Goal: Download file/media

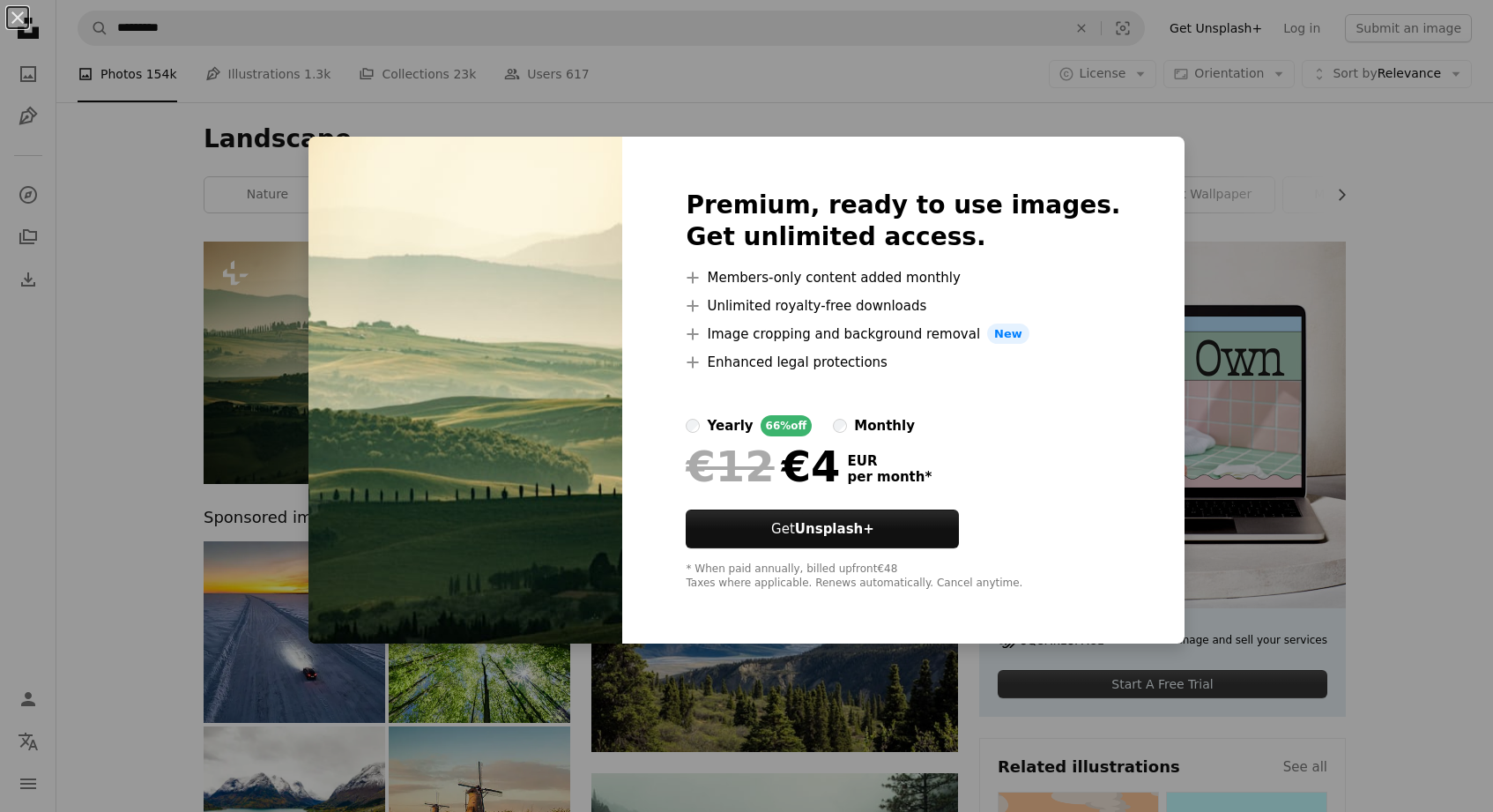
scroll to position [88, 0]
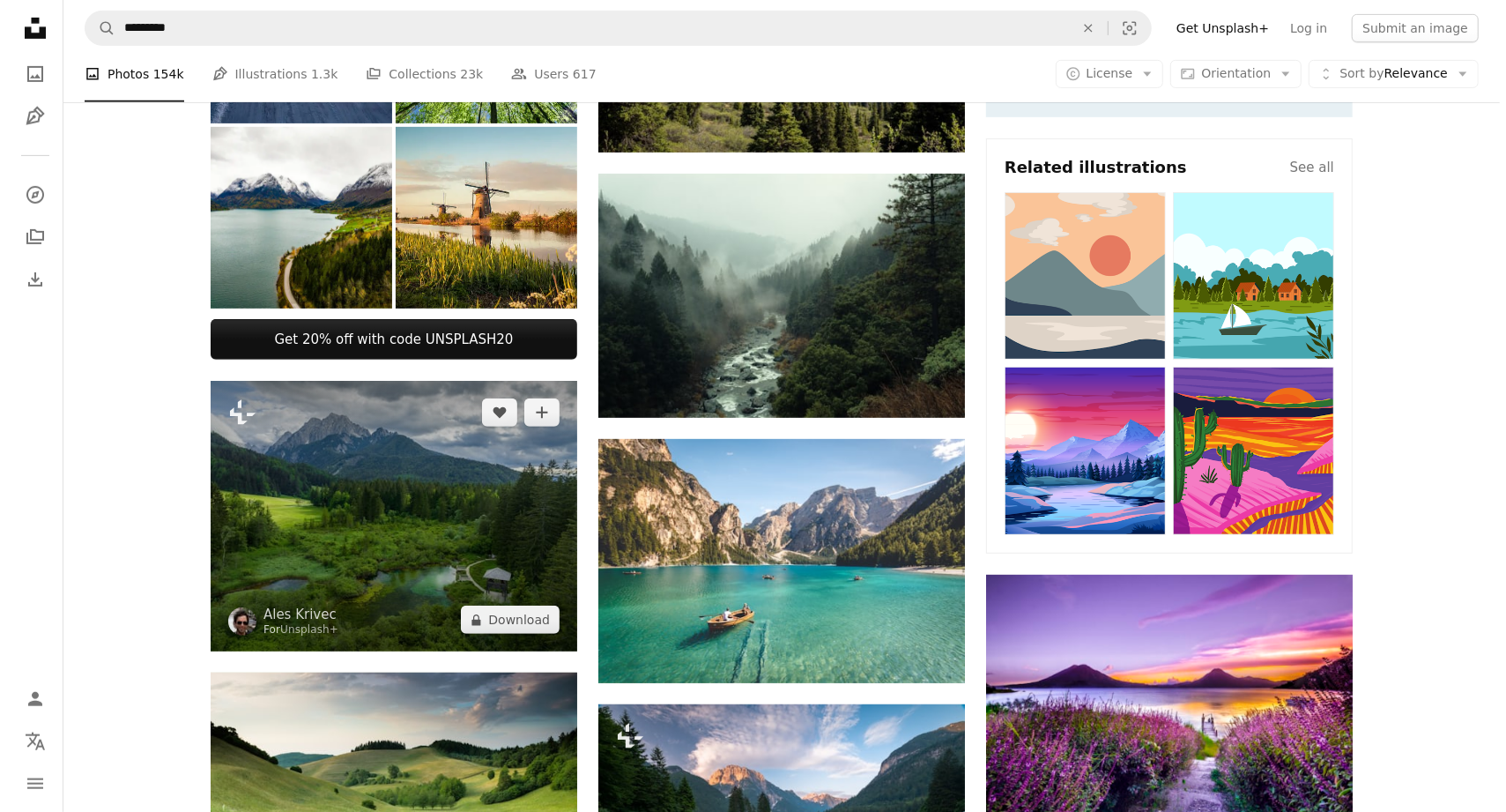
scroll to position [705, 0]
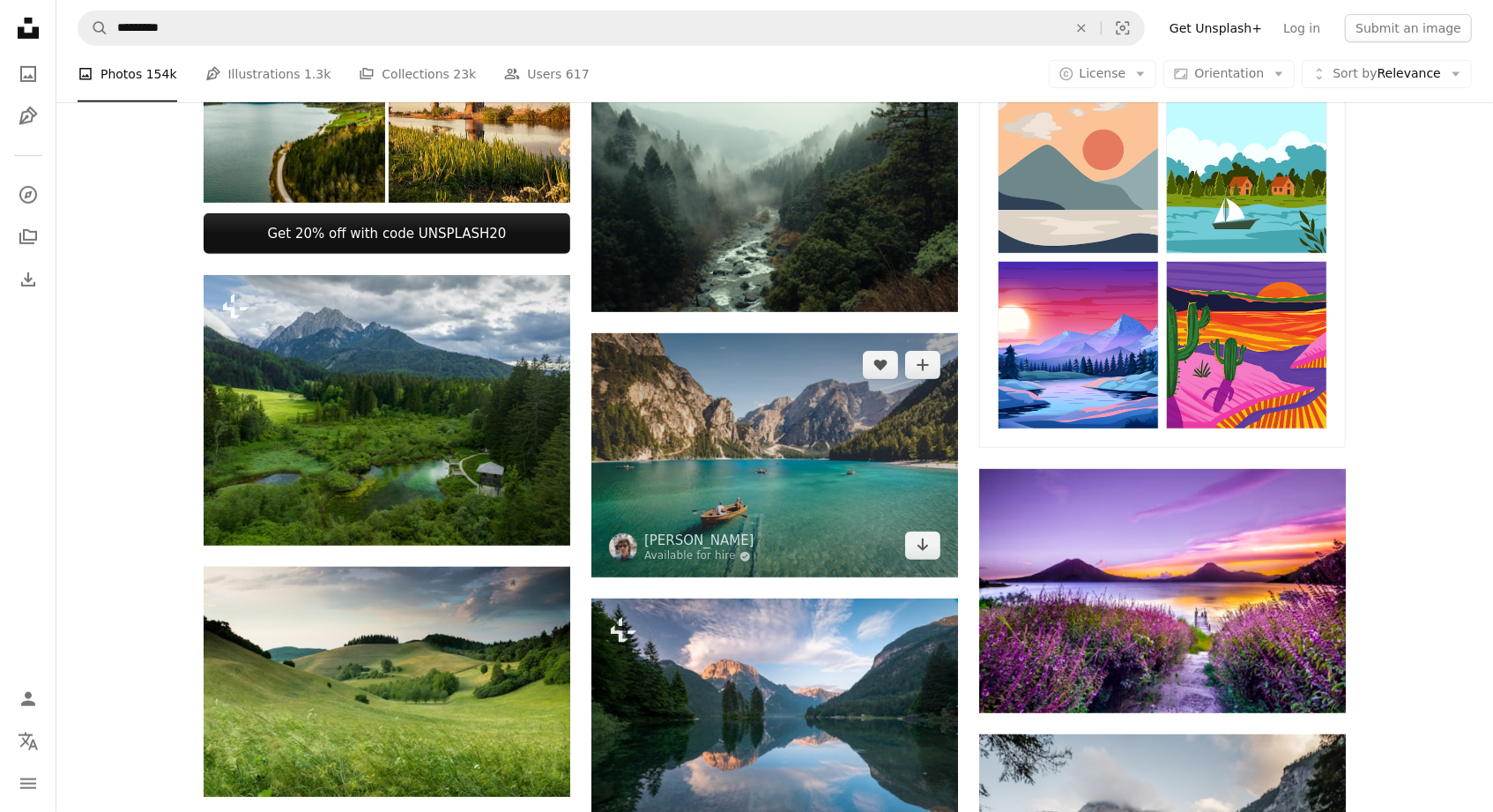
click at [910, 461] on img at bounding box center [774, 455] width 367 height 244
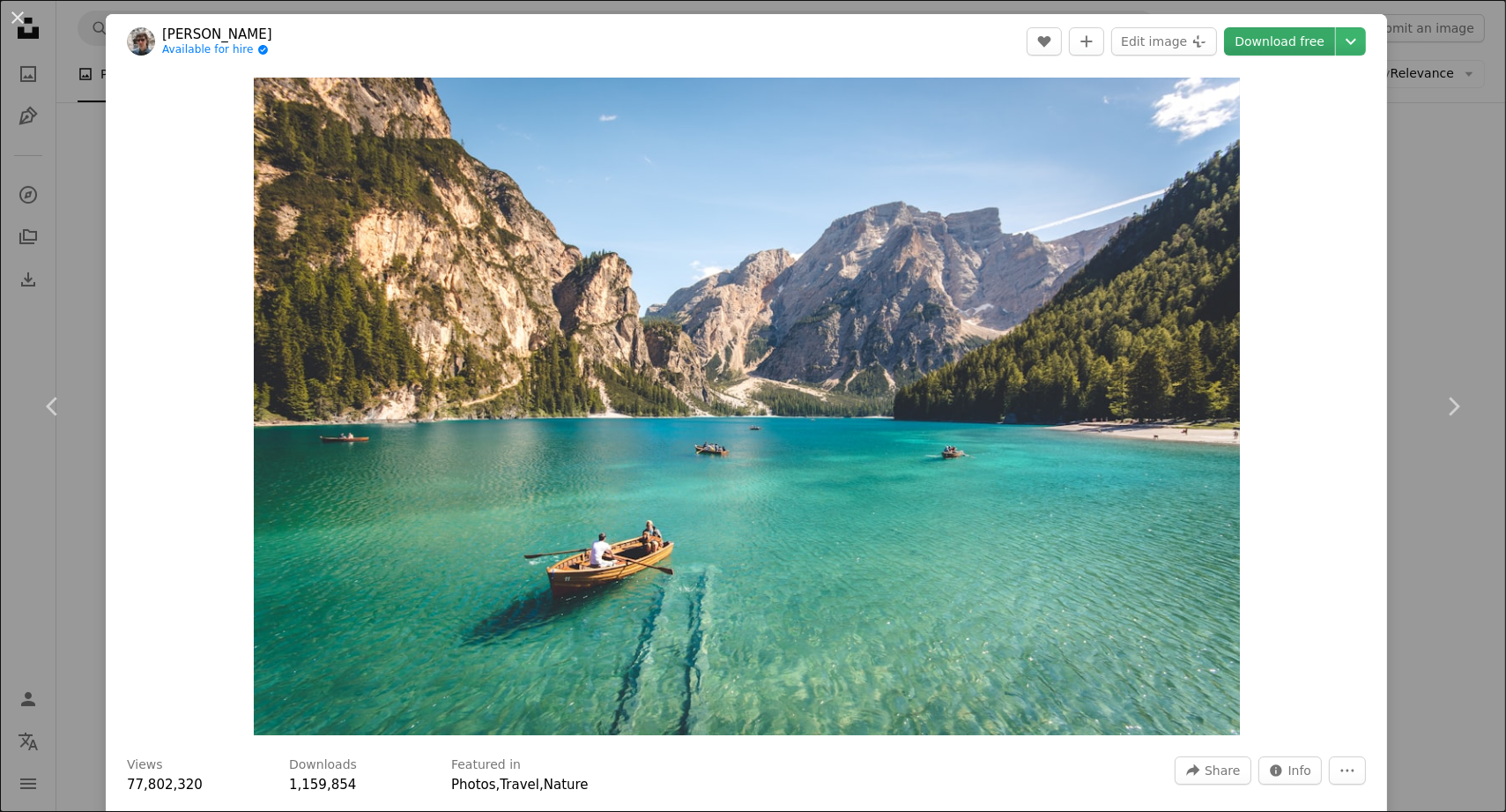
click at [1281, 46] on link "Download free" at bounding box center [1279, 41] width 111 height 28
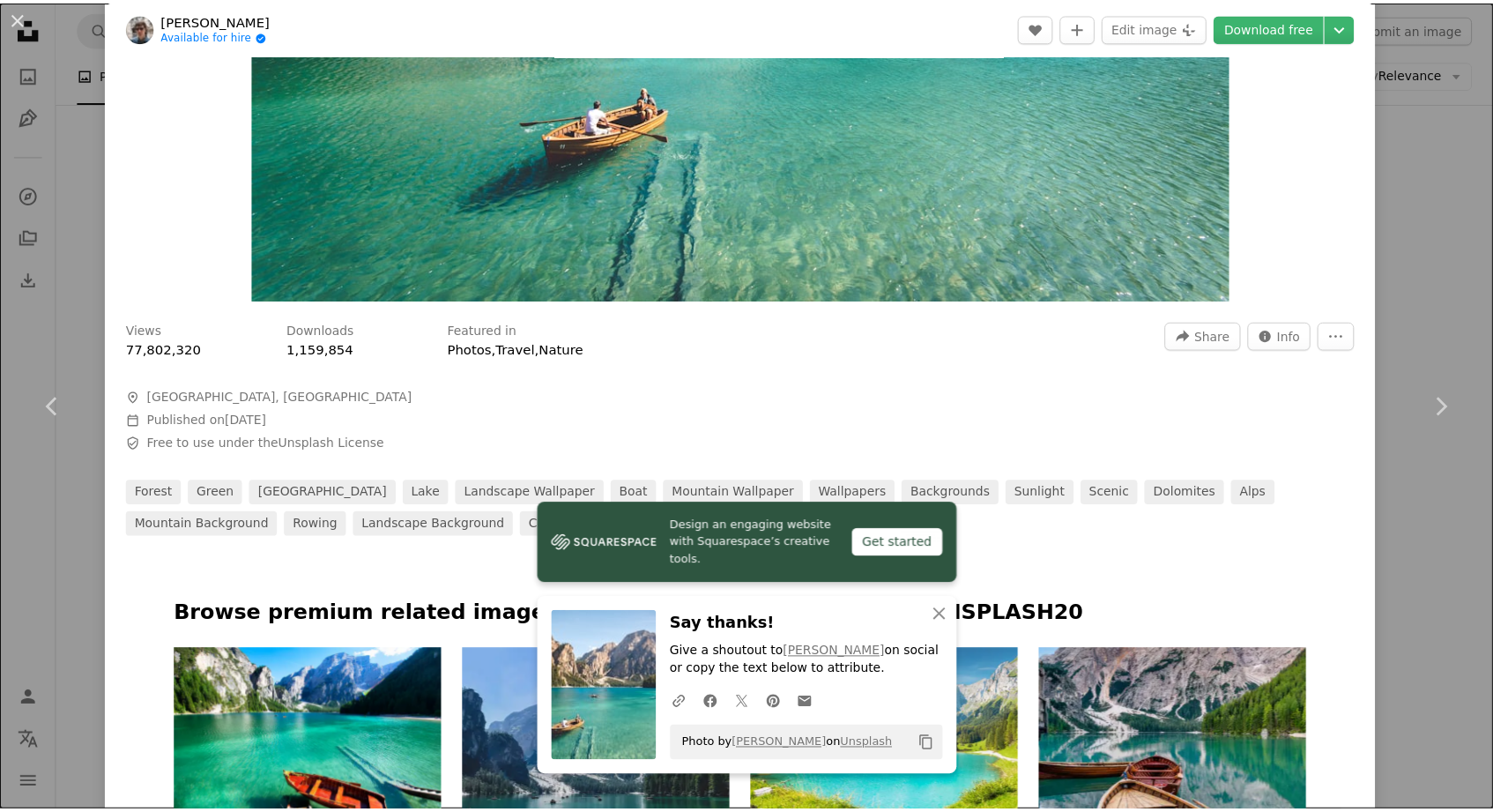
scroll to position [441, 0]
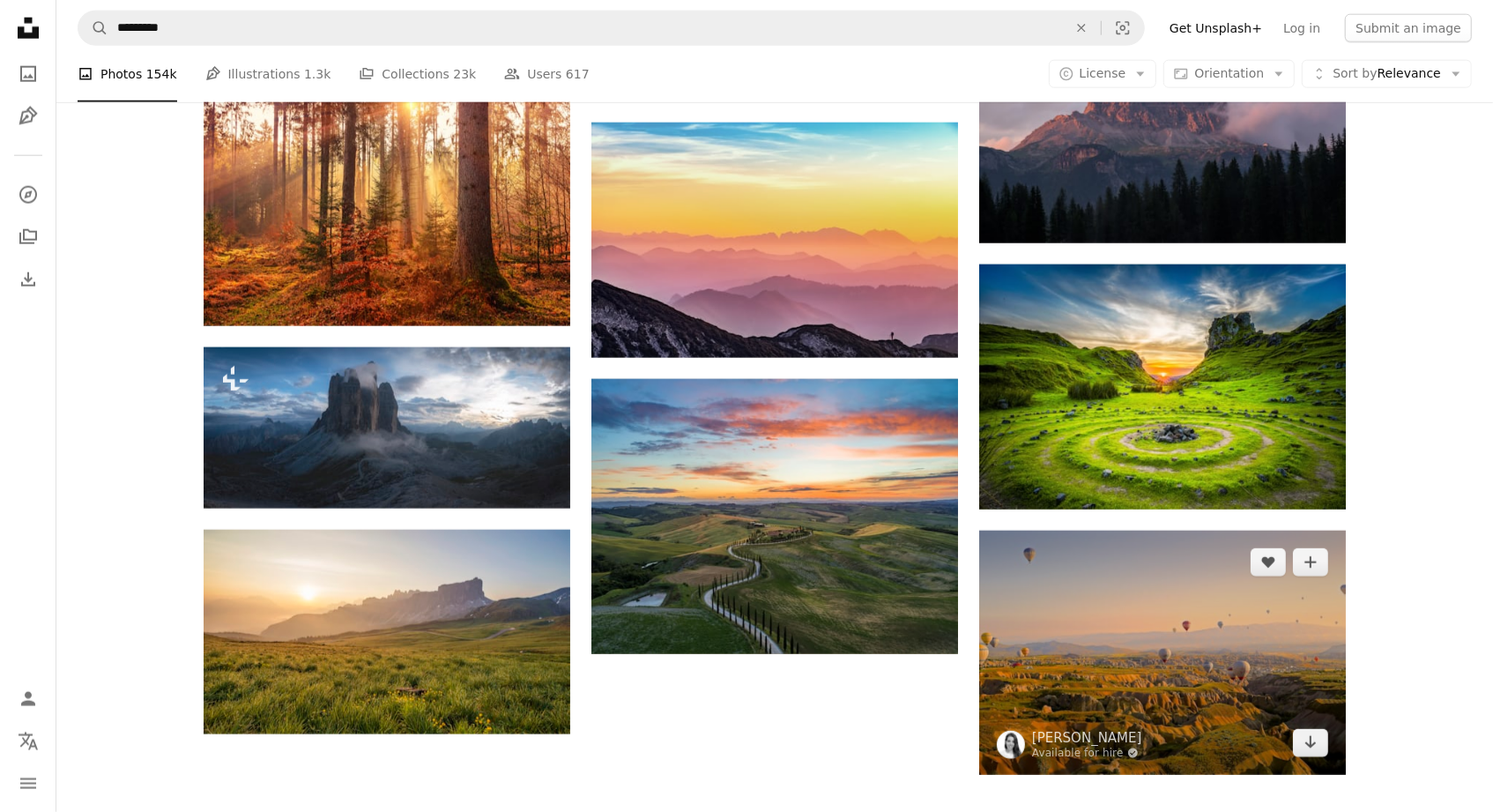
scroll to position [1675, 0]
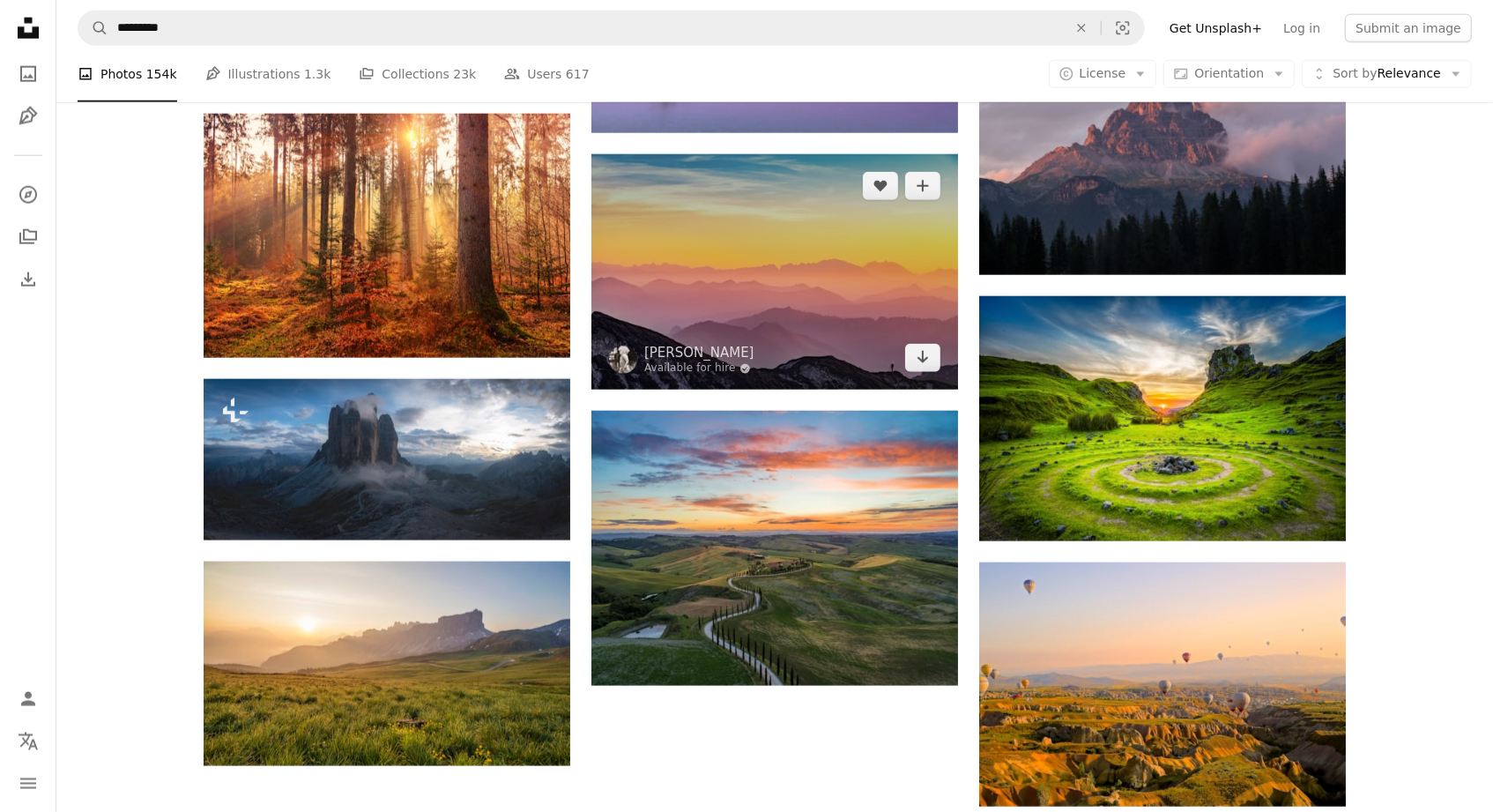
click at [787, 212] on img at bounding box center [774, 272] width 367 height 236
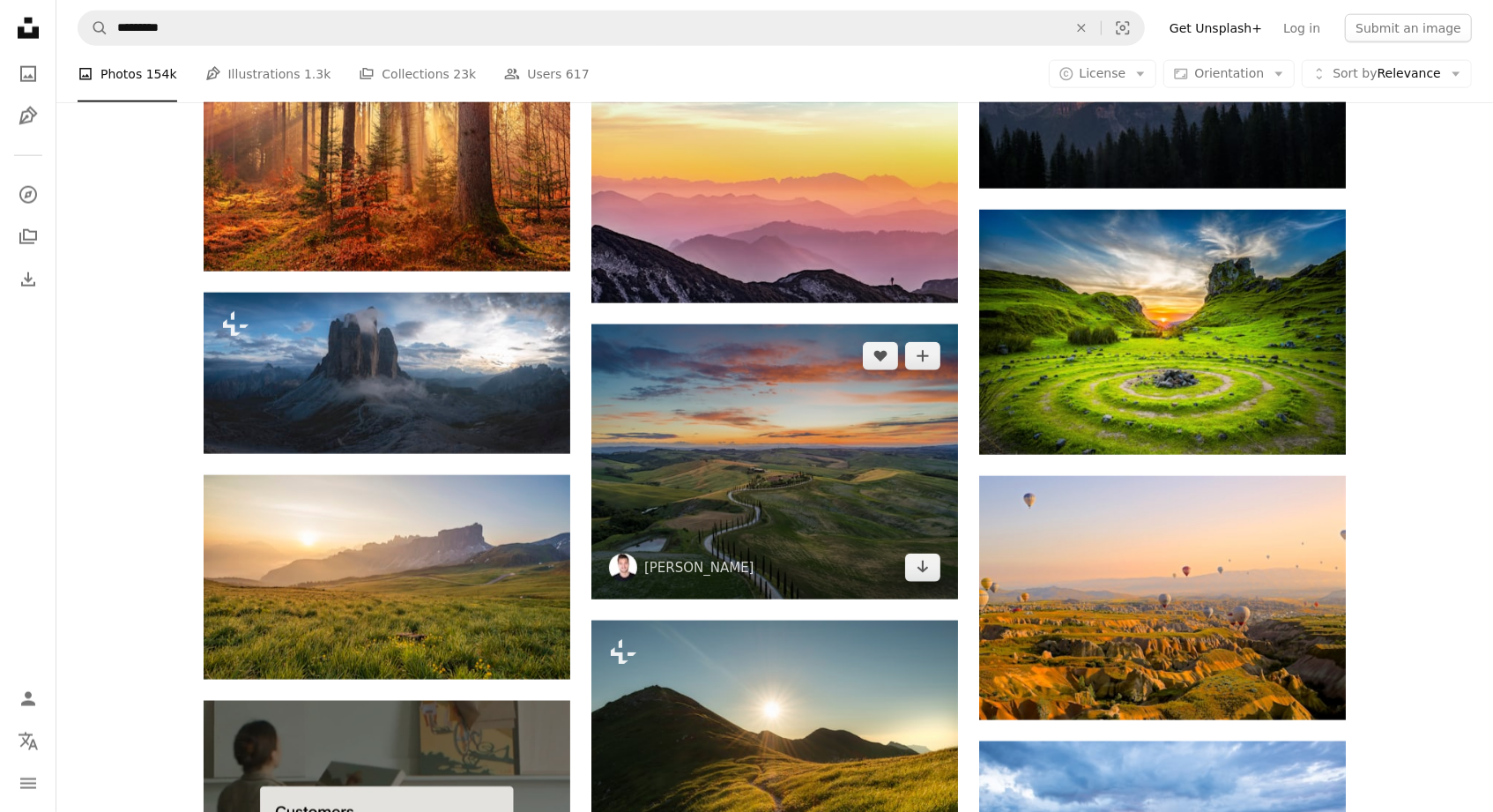
scroll to position [1763, 0]
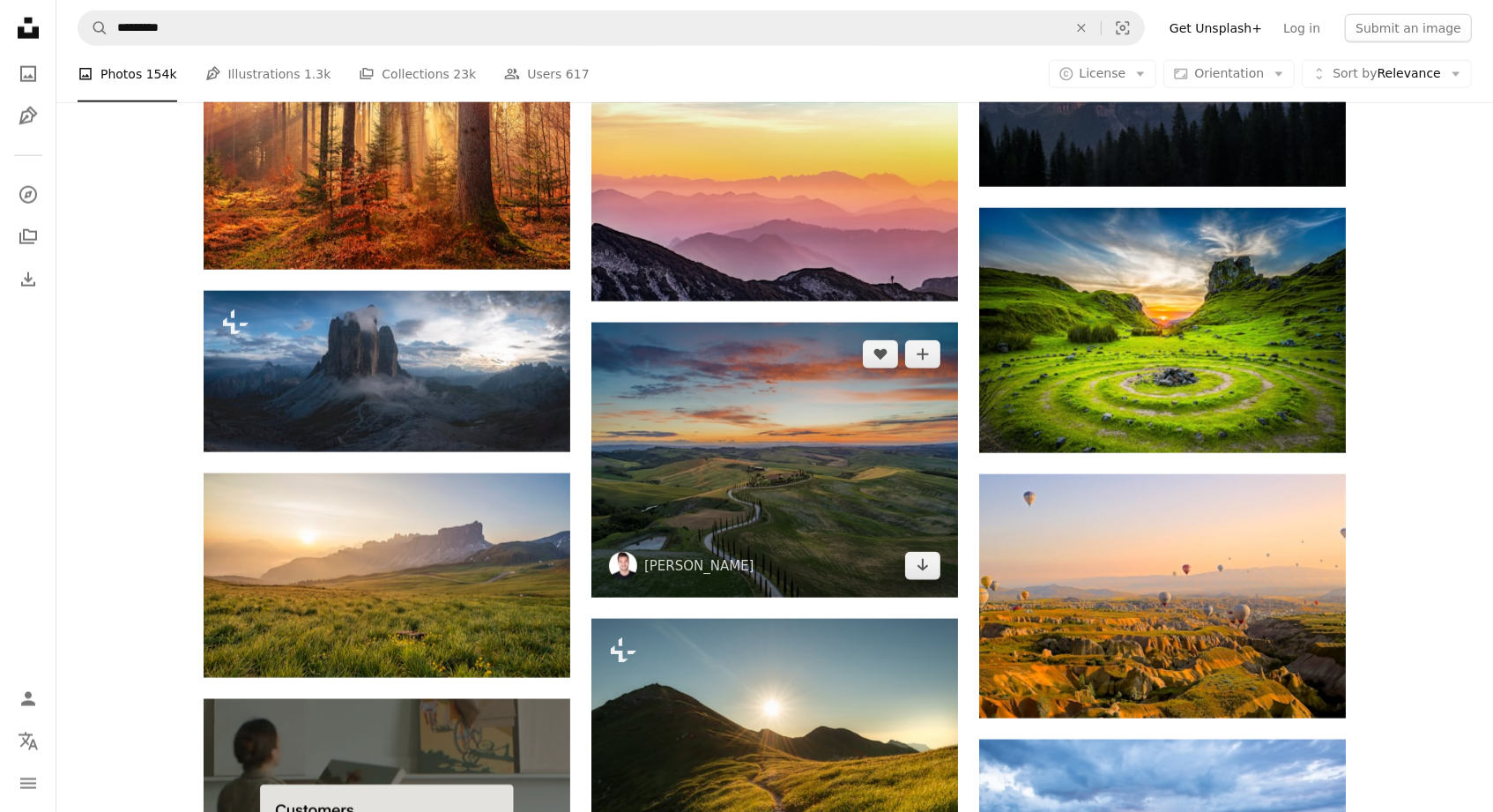
click at [739, 408] on img at bounding box center [774, 460] width 367 height 275
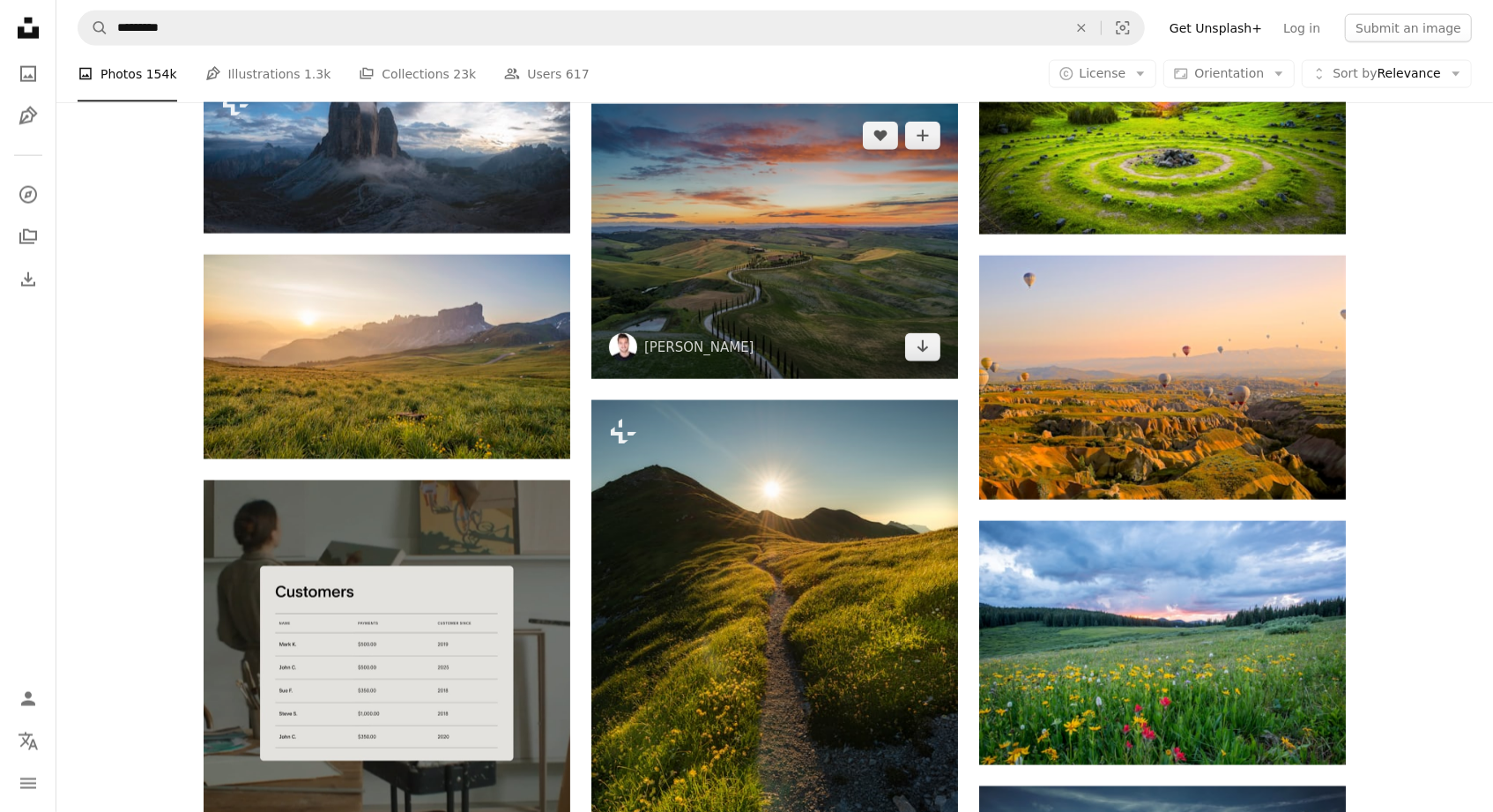
scroll to position [2027, 0]
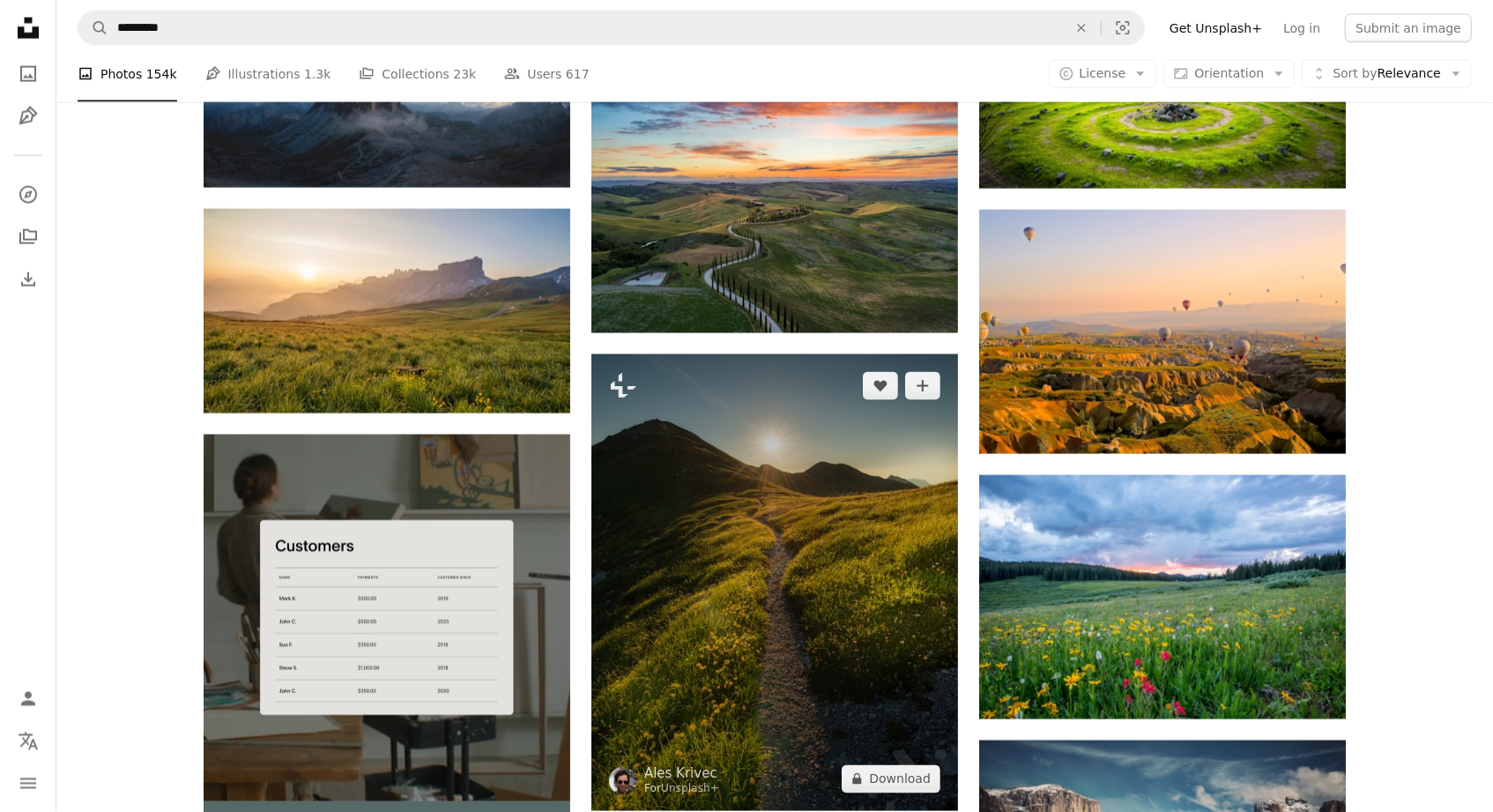
click at [769, 485] on img at bounding box center [774, 582] width 367 height 457
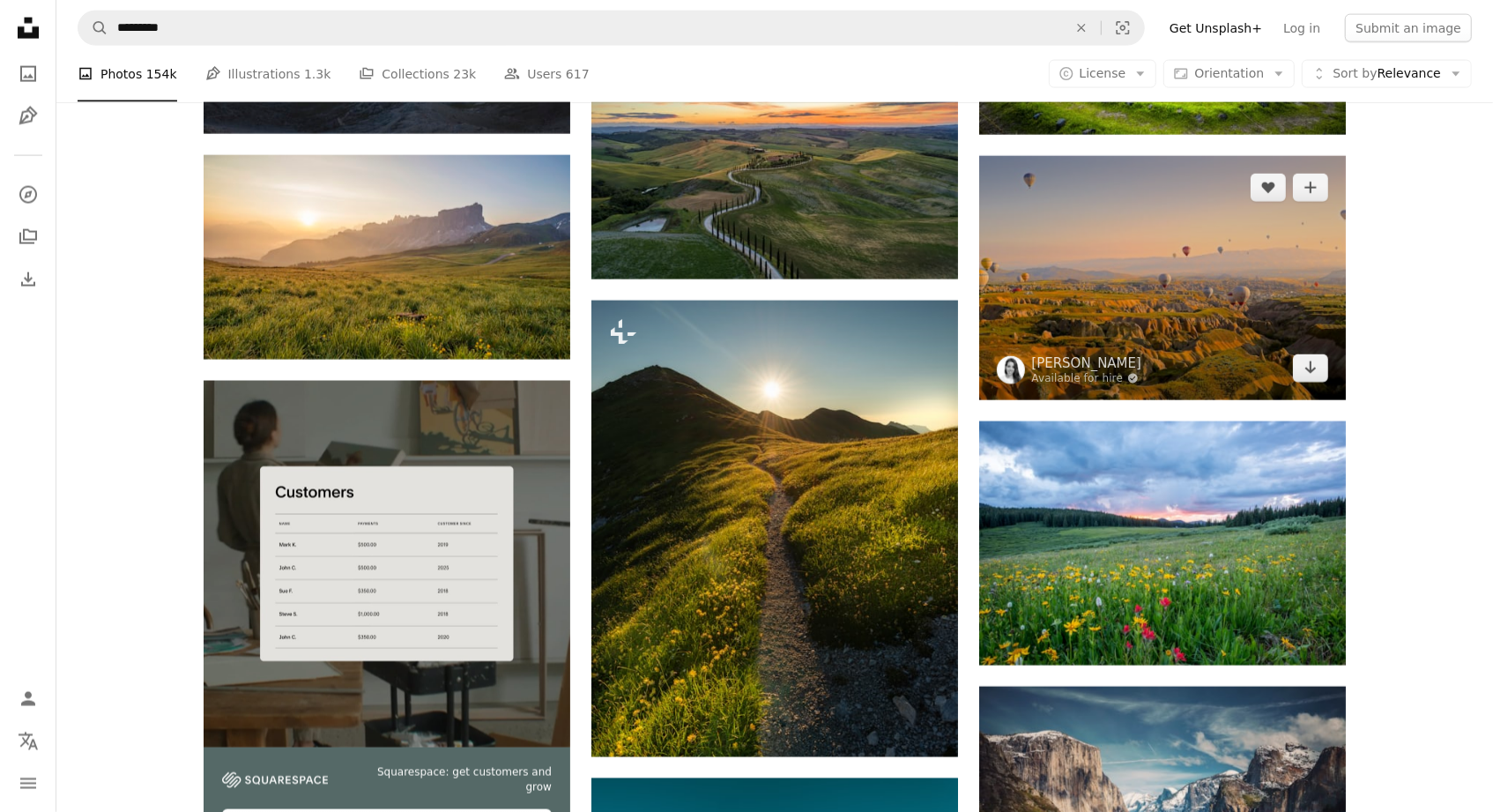
scroll to position [2203, 0]
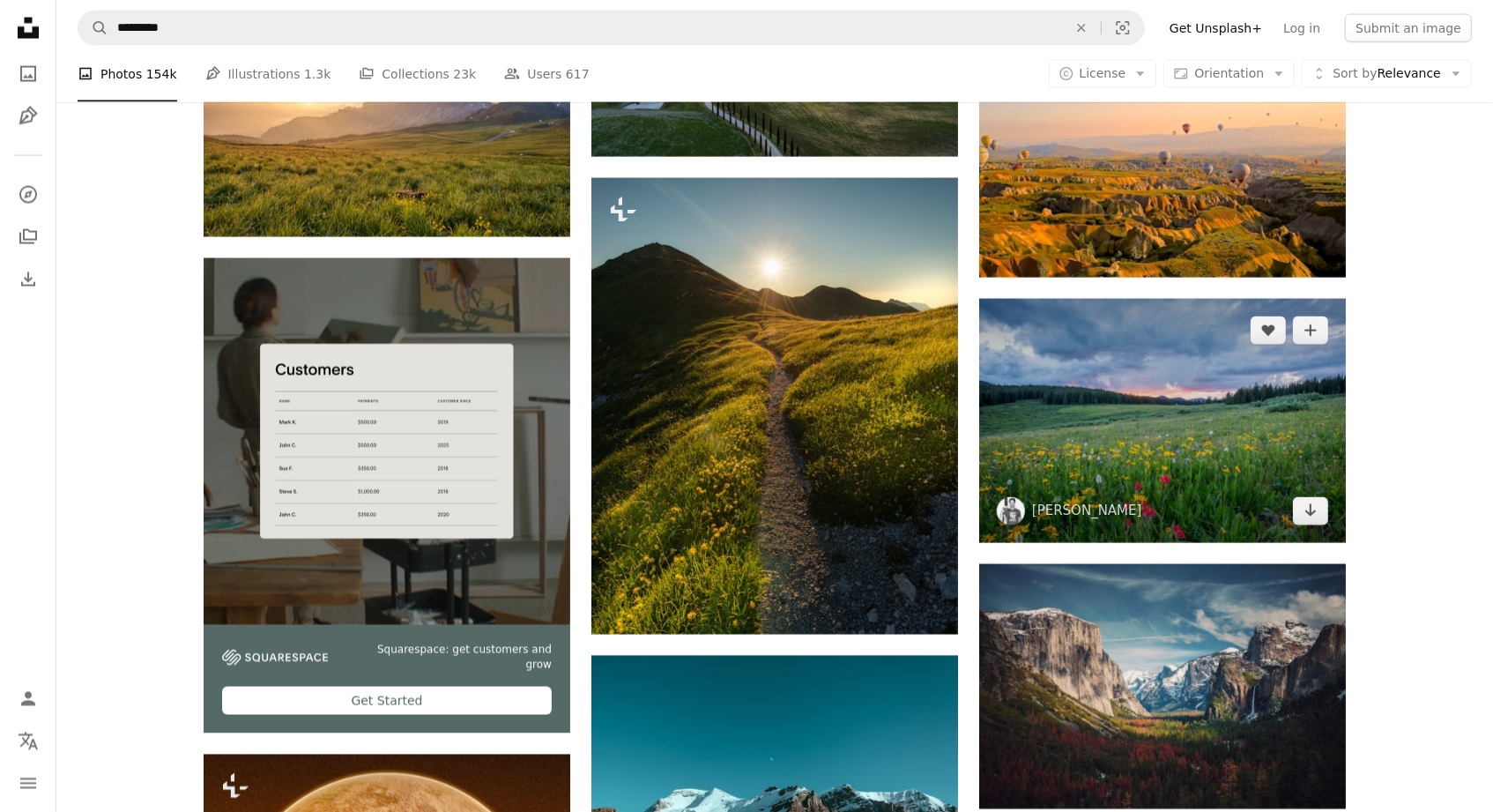
click at [1190, 429] on img at bounding box center [1162, 421] width 367 height 244
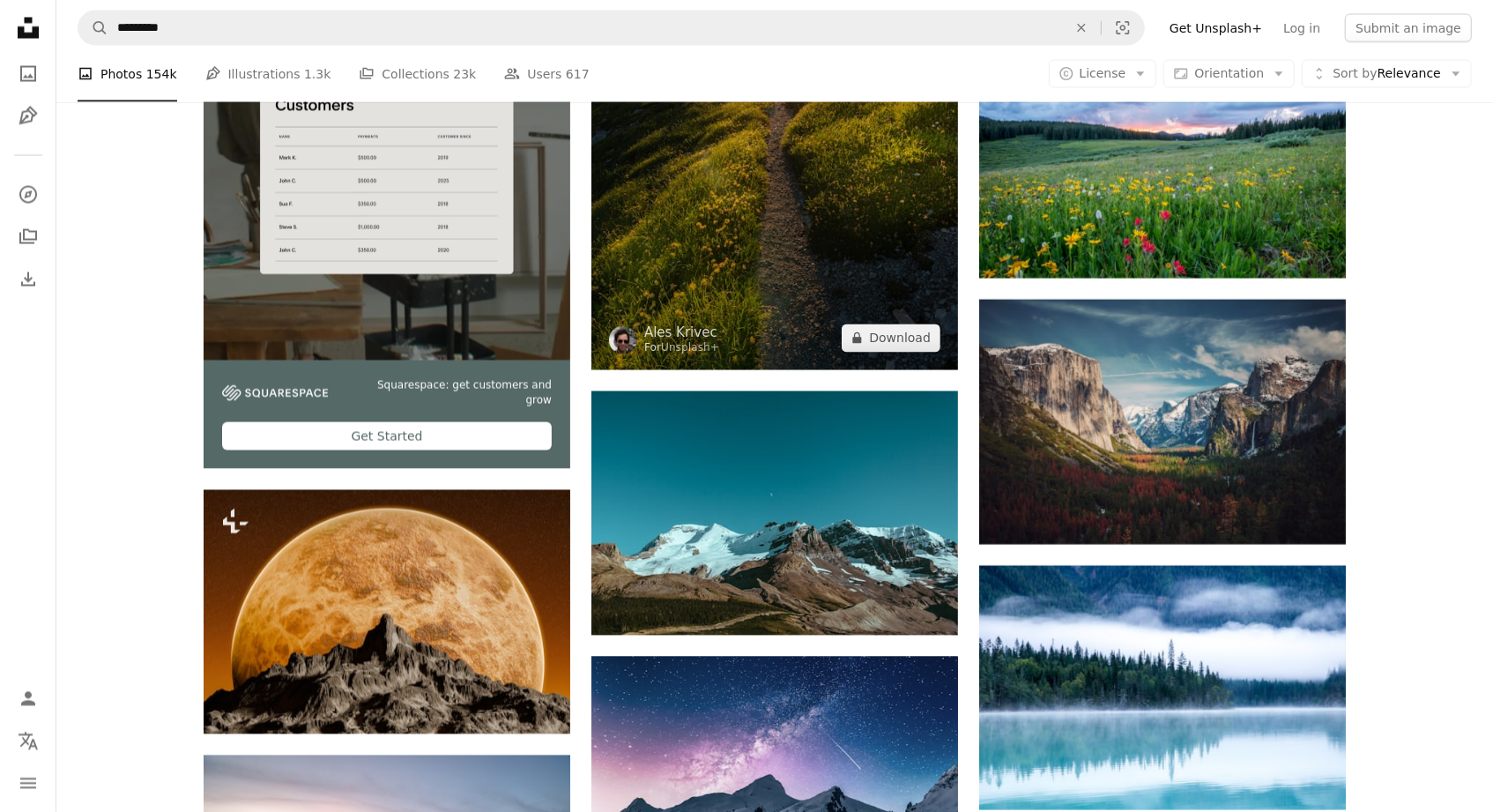
scroll to position [2644, 0]
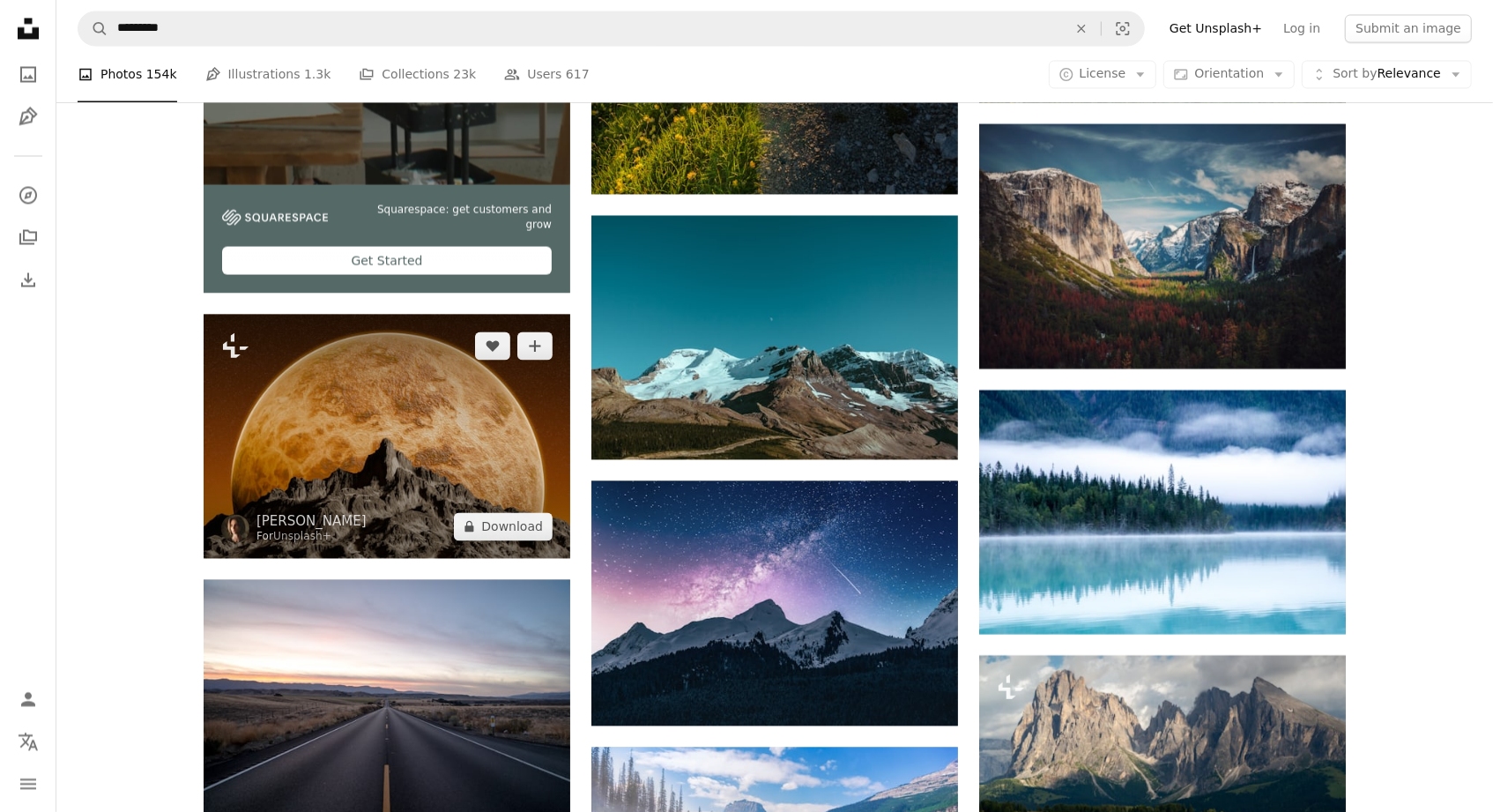
click at [302, 456] on img at bounding box center [387, 436] width 367 height 244
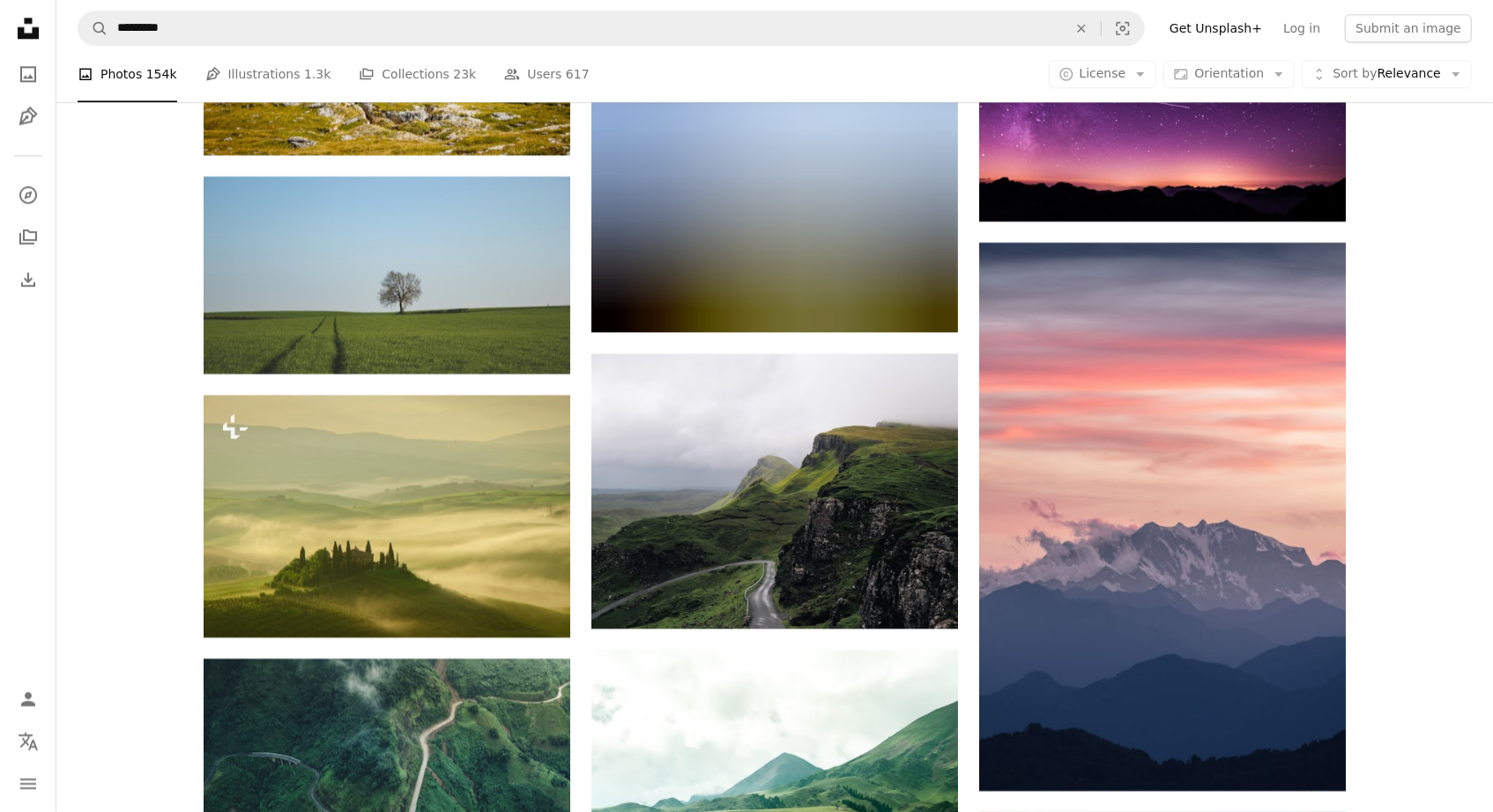
scroll to position [3613, 0]
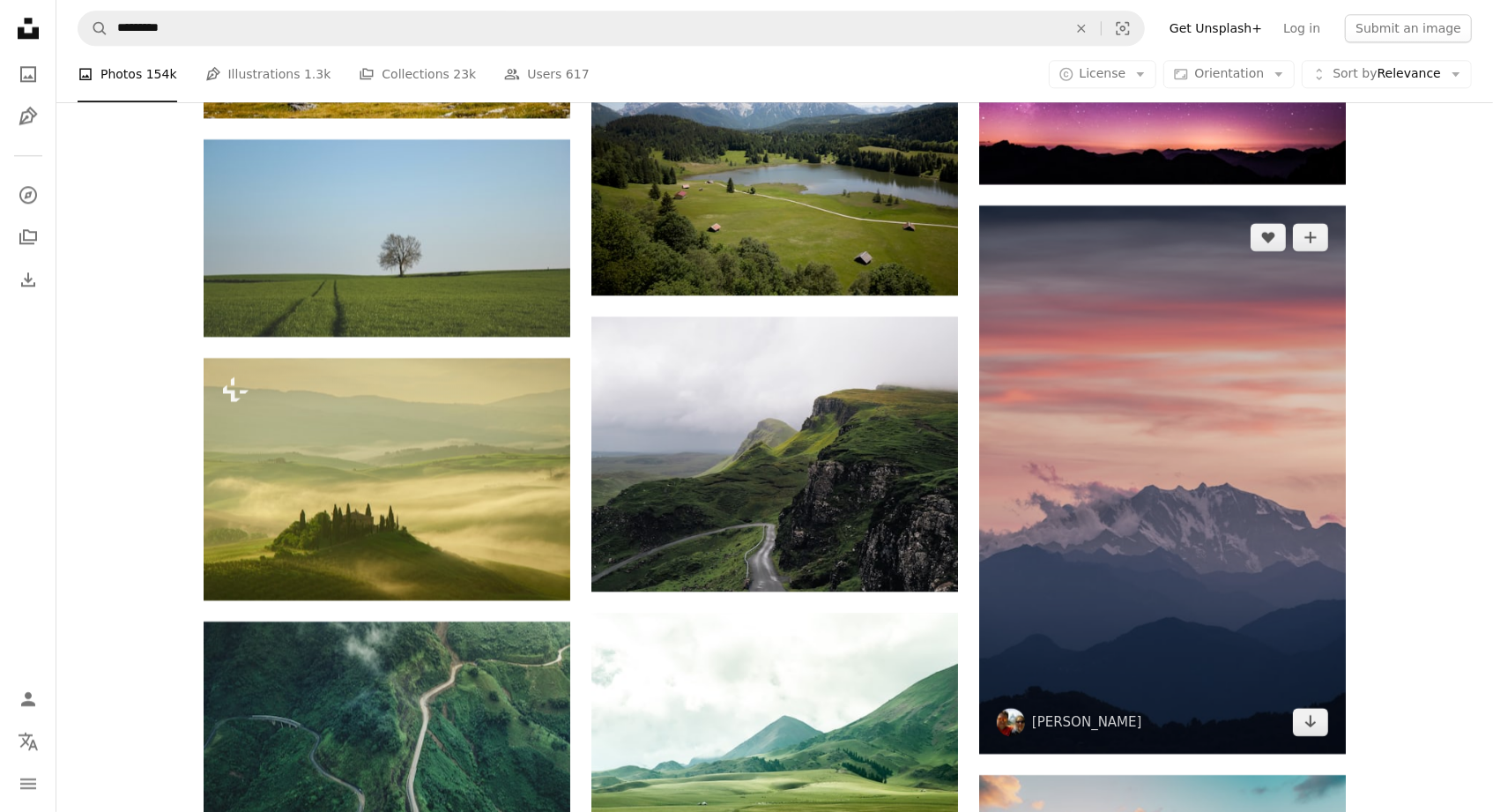
click at [1166, 402] on img at bounding box center [1162, 479] width 367 height 548
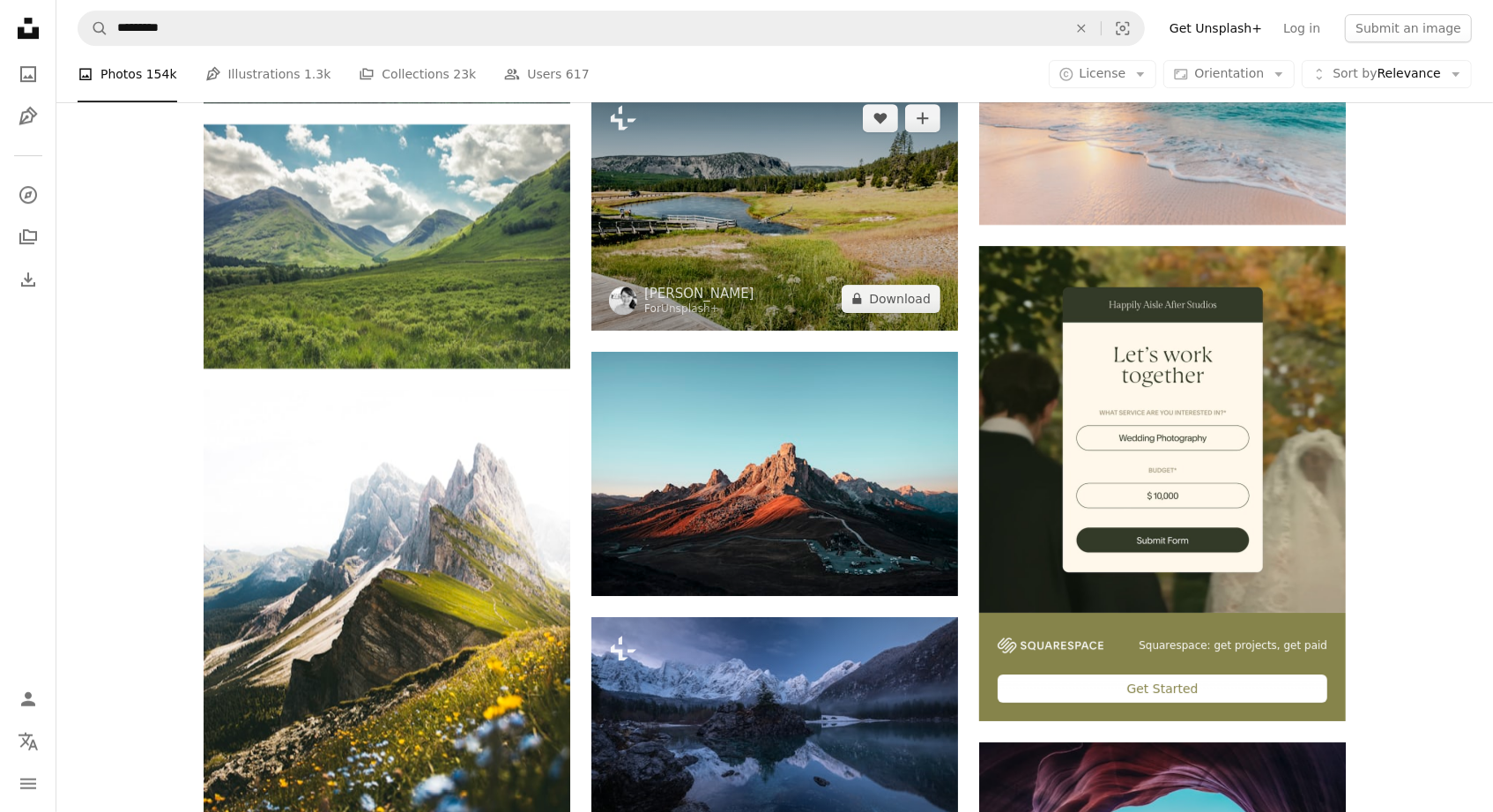
scroll to position [4318, 0]
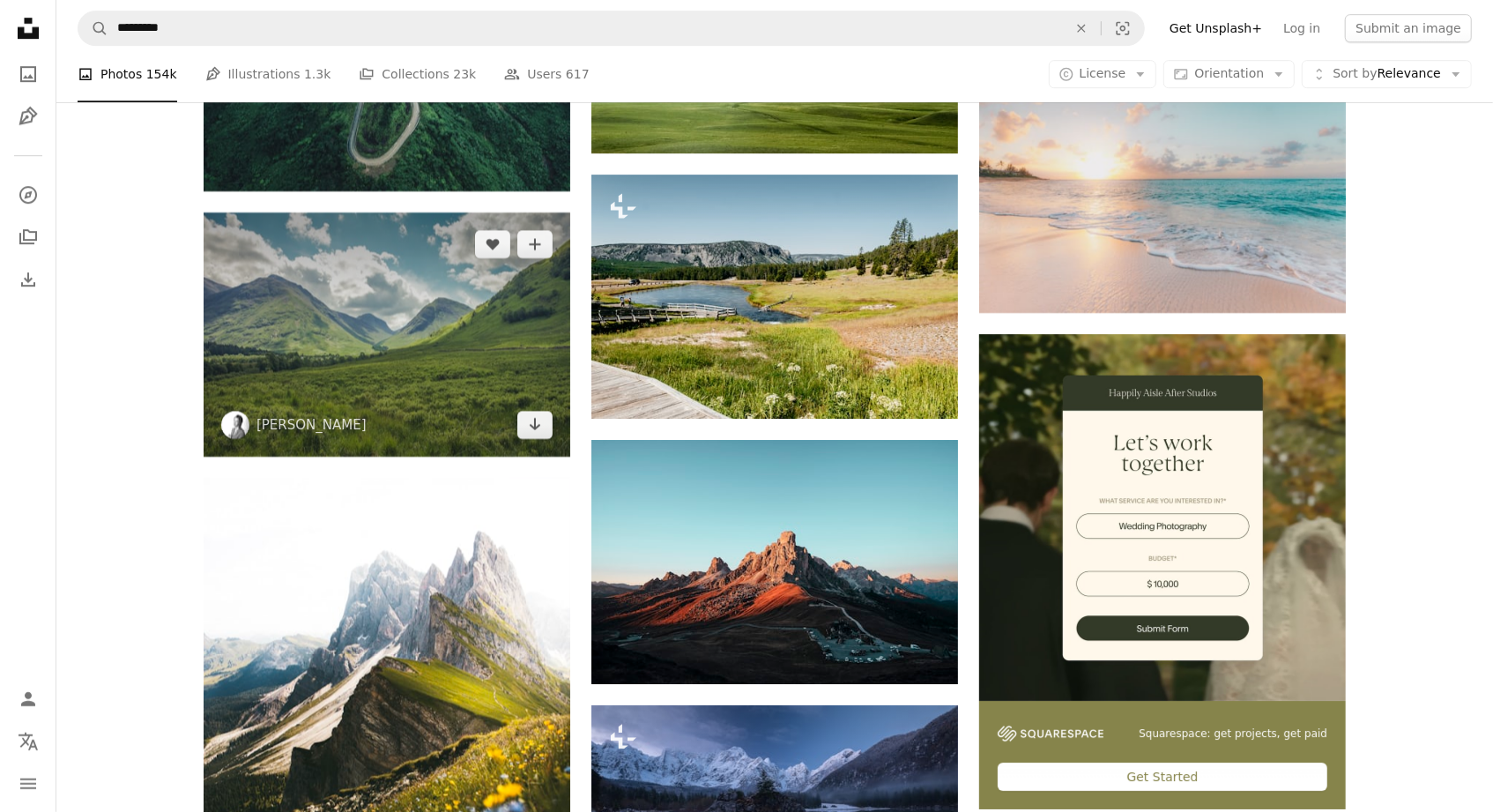
click at [292, 307] on img at bounding box center [387, 334] width 367 height 244
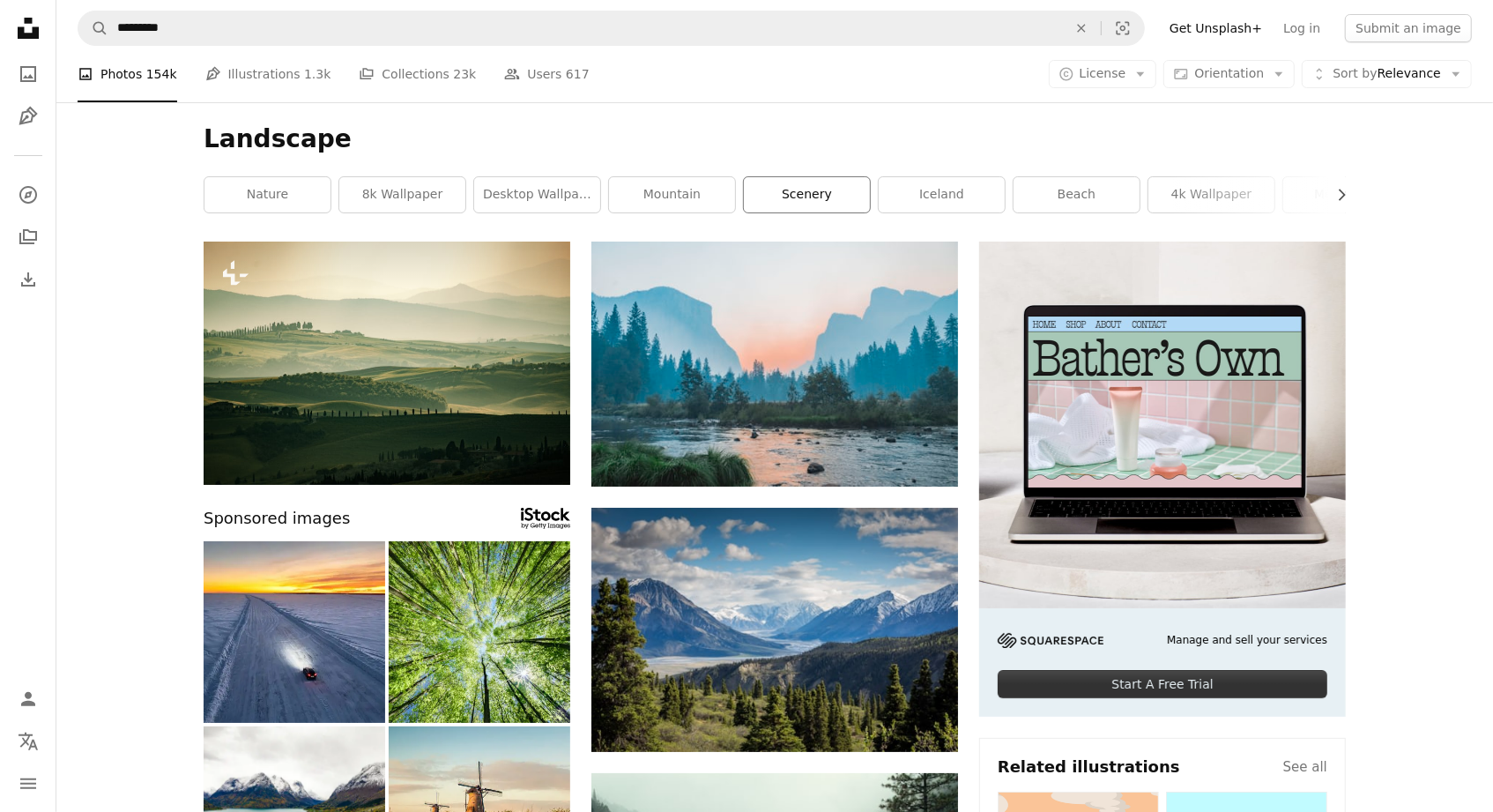
click at [835, 190] on link "scenery" at bounding box center [807, 194] width 126 height 35
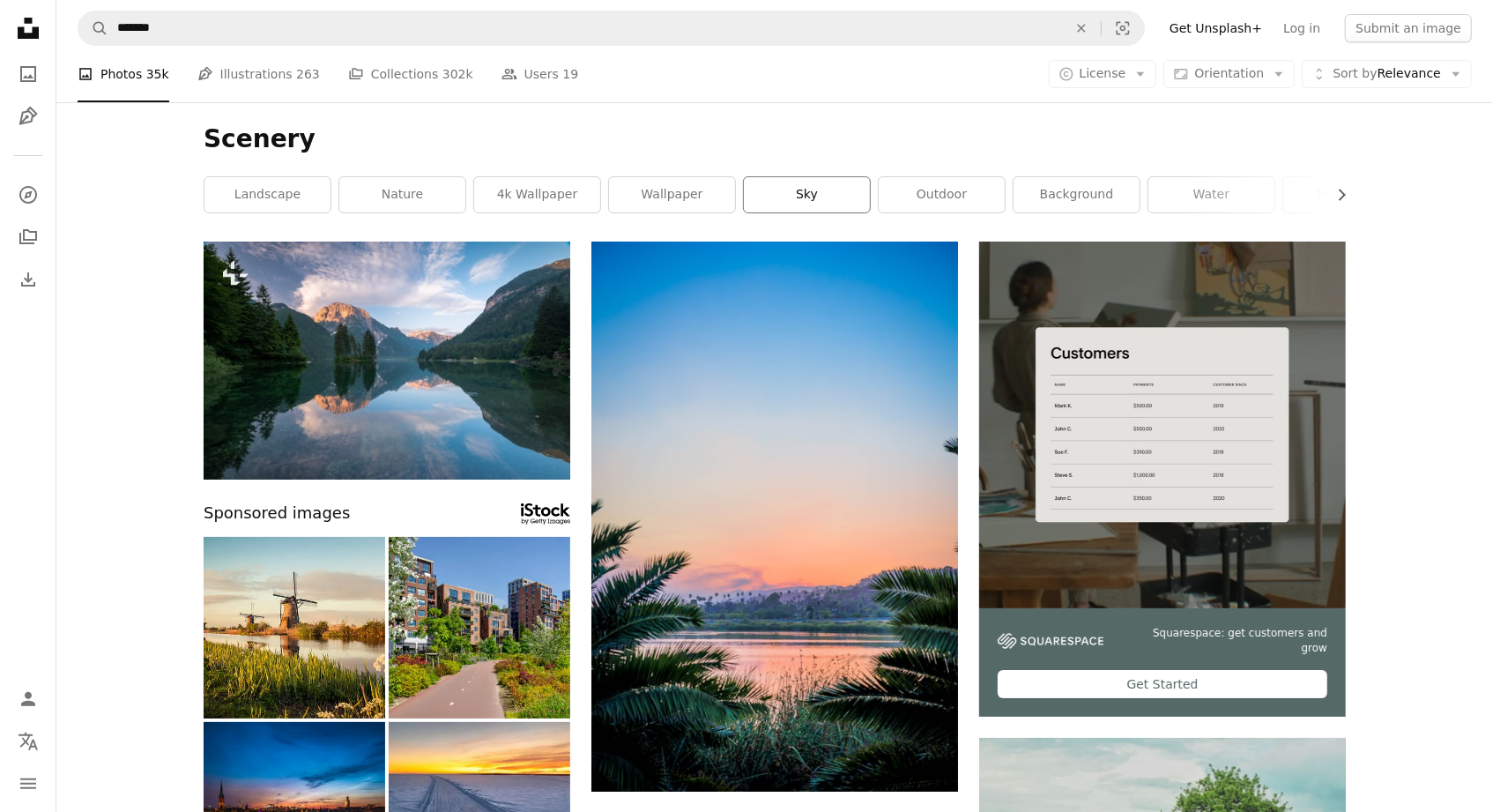
click at [835, 190] on link "sky" at bounding box center [807, 194] width 126 height 35
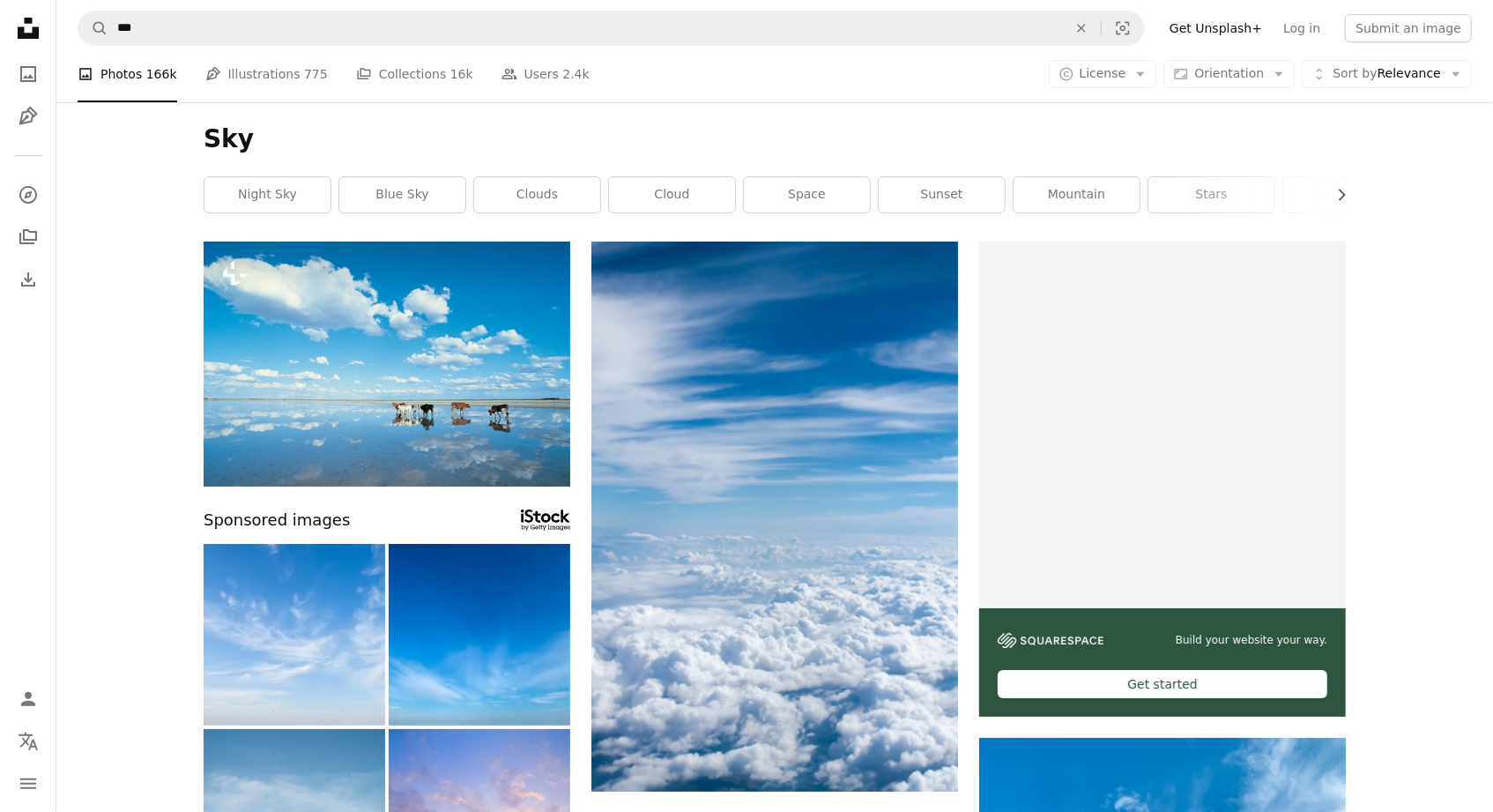
click at [1351, 193] on div "Sky Chevron right night sky blue sky clouds cloud space sunset mountain stars g…" at bounding box center [774, 171] width 1185 height 139
click at [1344, 195] on icon "button" at bounding box center [1342, 194] width 7 height 11
click at [1343, 194] on icon "button" at bounding box center [1342, 194] width 7 height 11
click at [1338, 189] on link "sky blue" at bounding box center [1282, 194] width 126 height 35
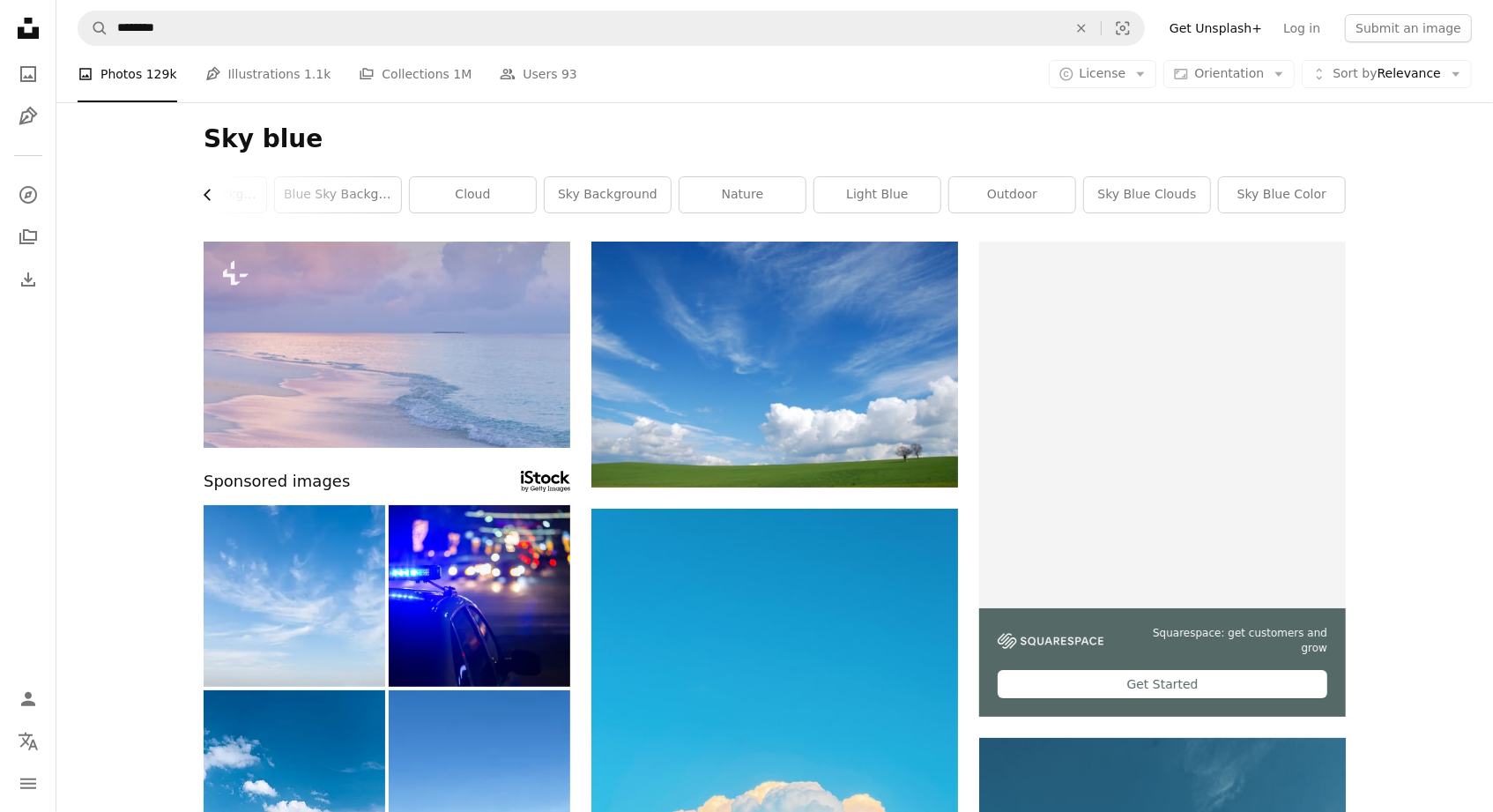
click at [205, 193] on icon "button" at bounding box center [207, 194] width 7 height 11
click at [206, 194] on icon "Chevron left" at bounding box center [208, 195] width 18 height 18
click at [206, 194] on link "sky" at bounding box center [267, 194] width 126 height 35
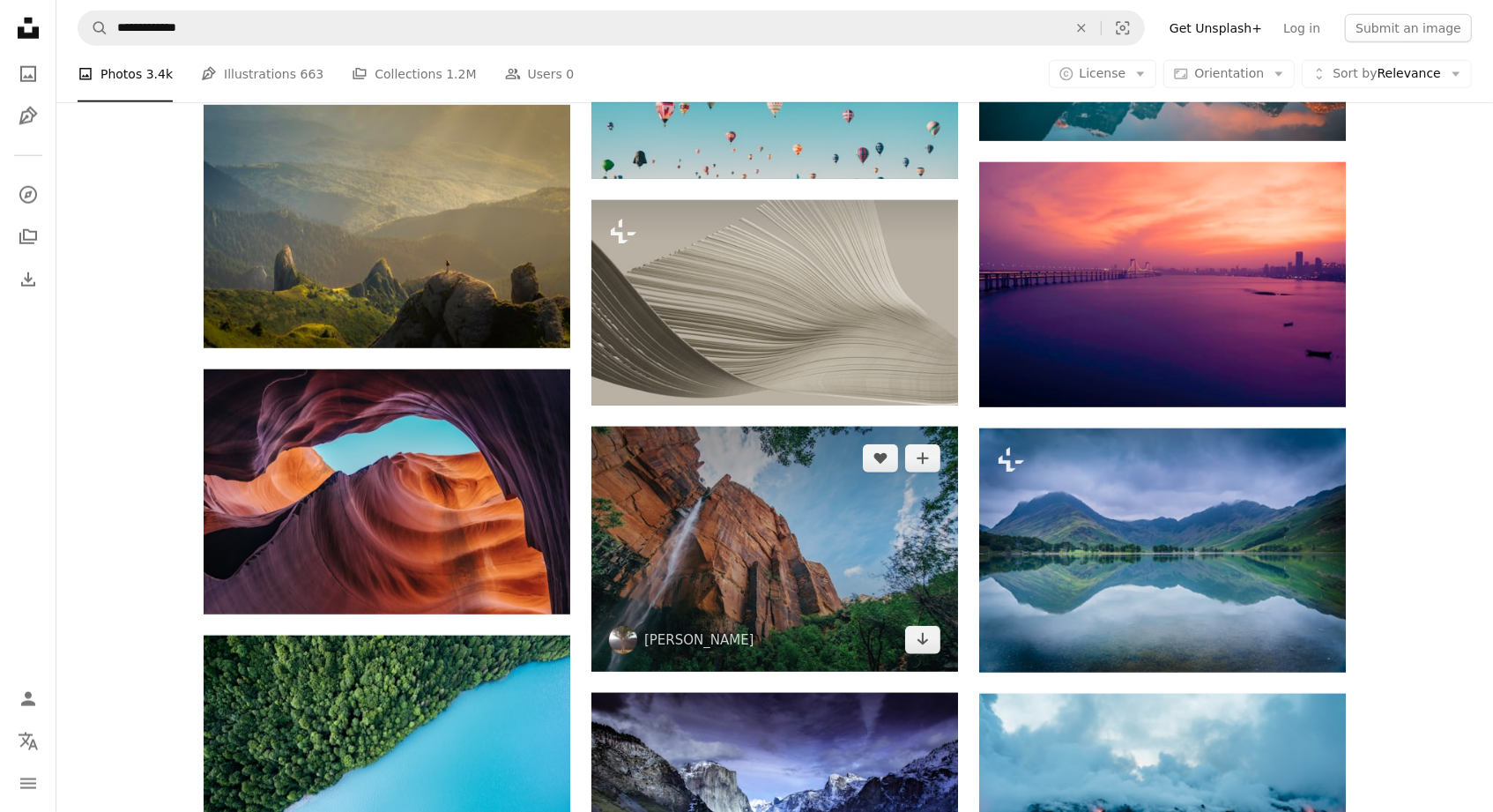
scroll to position [1234, 0]
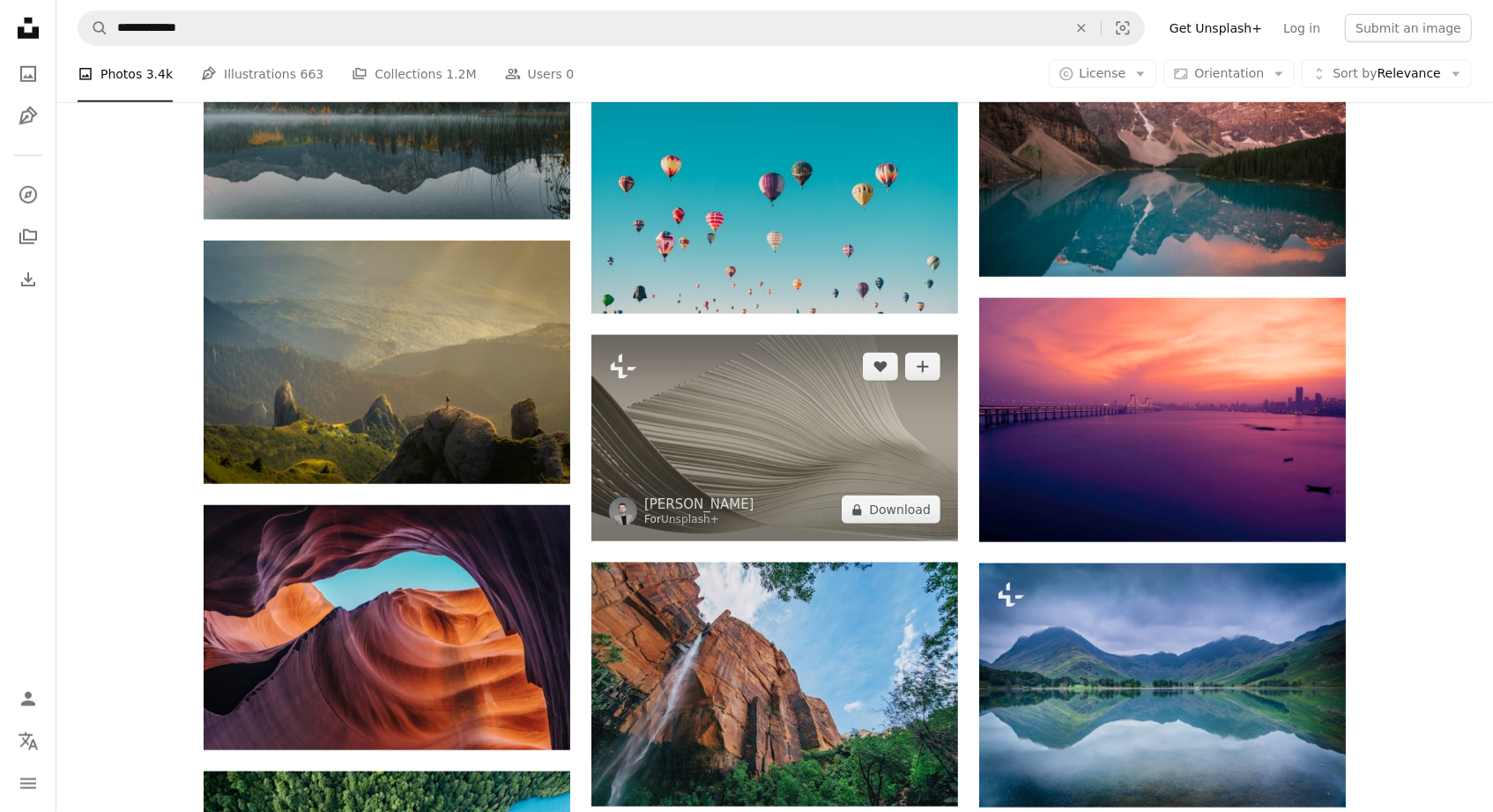
click at [791, 477] on img at bounding box center [774, 438] width 367 height 206
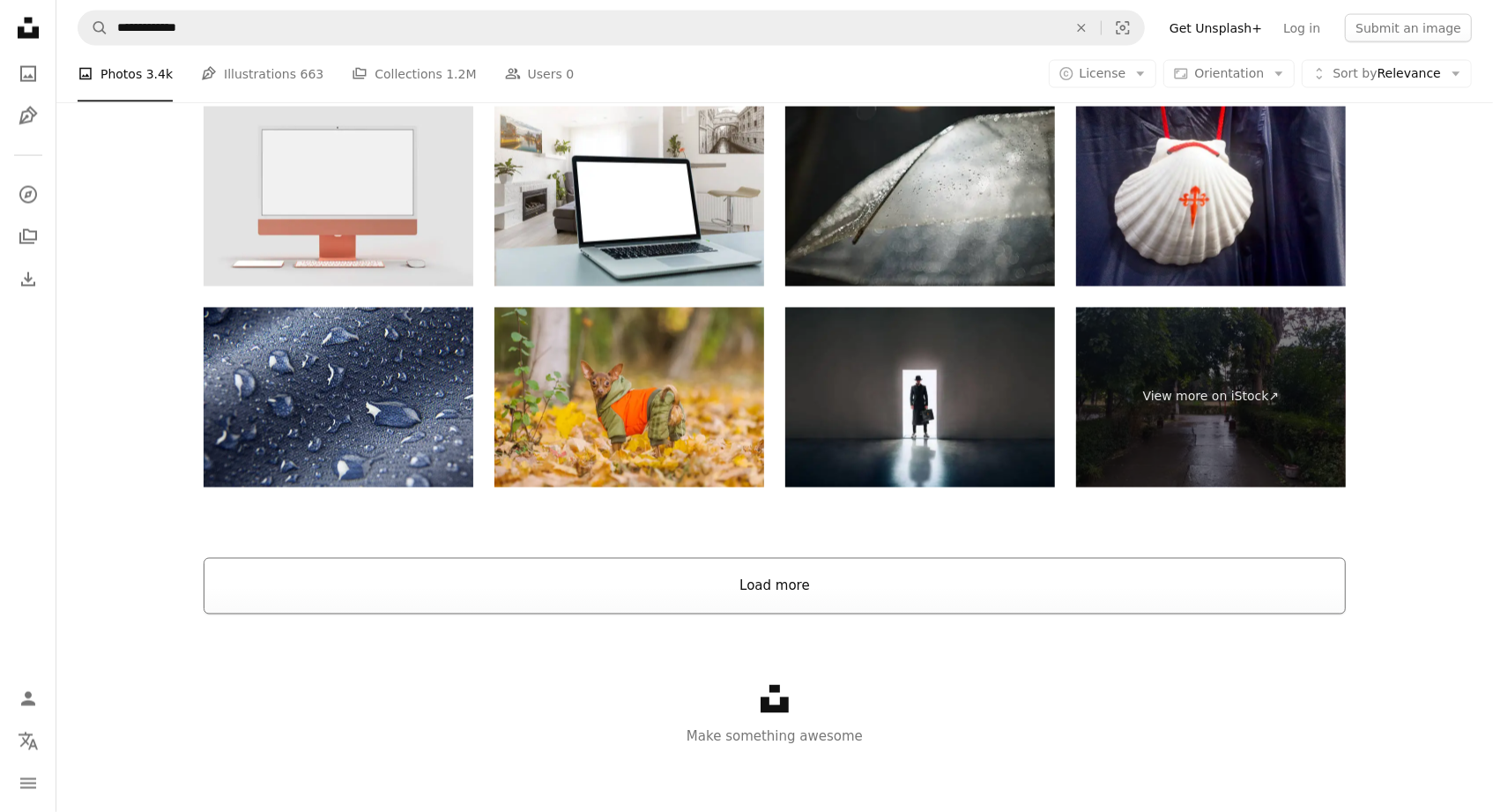
scroll to position [2302, 0]
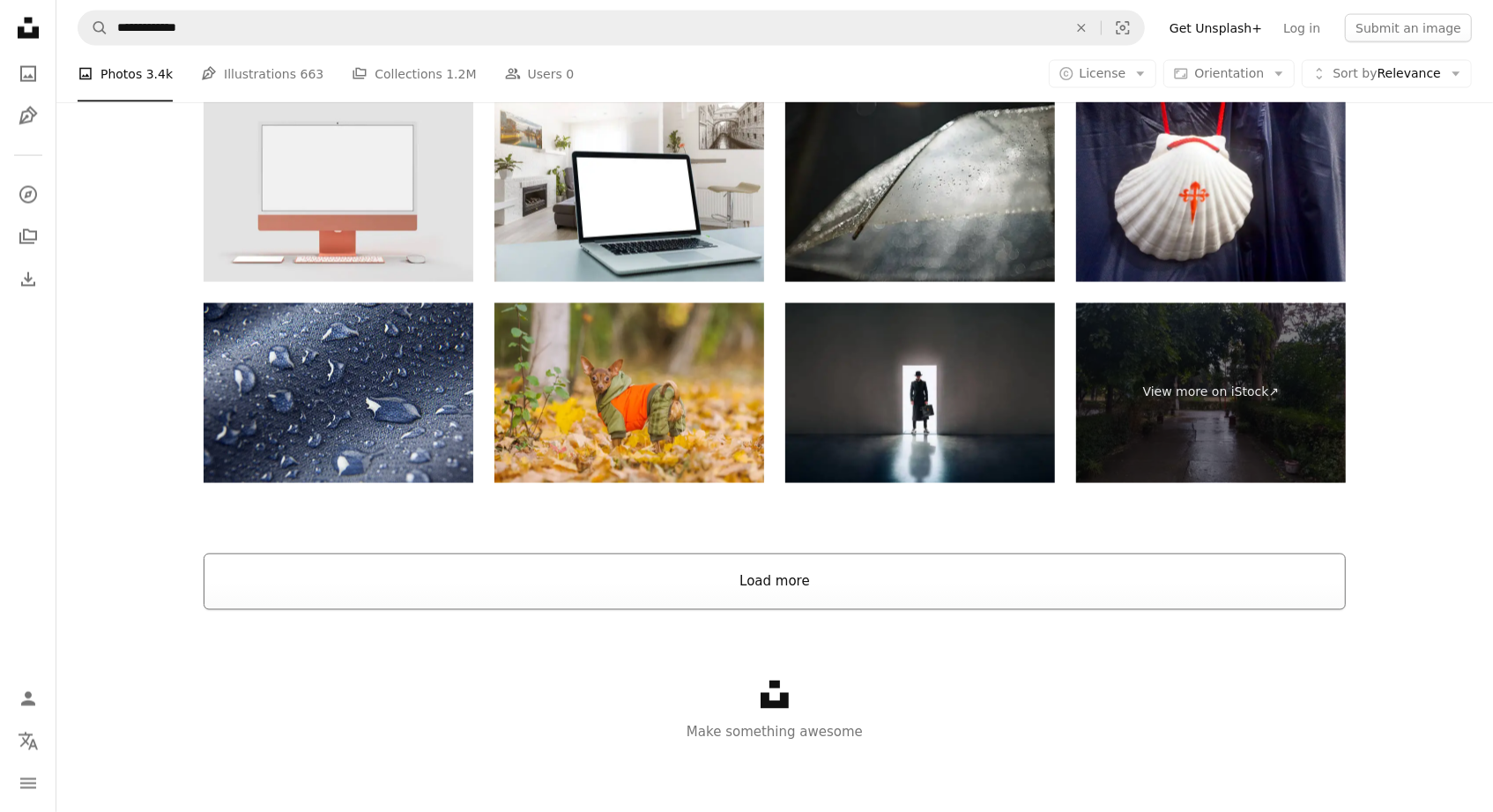
click at [800, 590] on button "Load more" at bounding box center [775, 581] width 1142 height 56
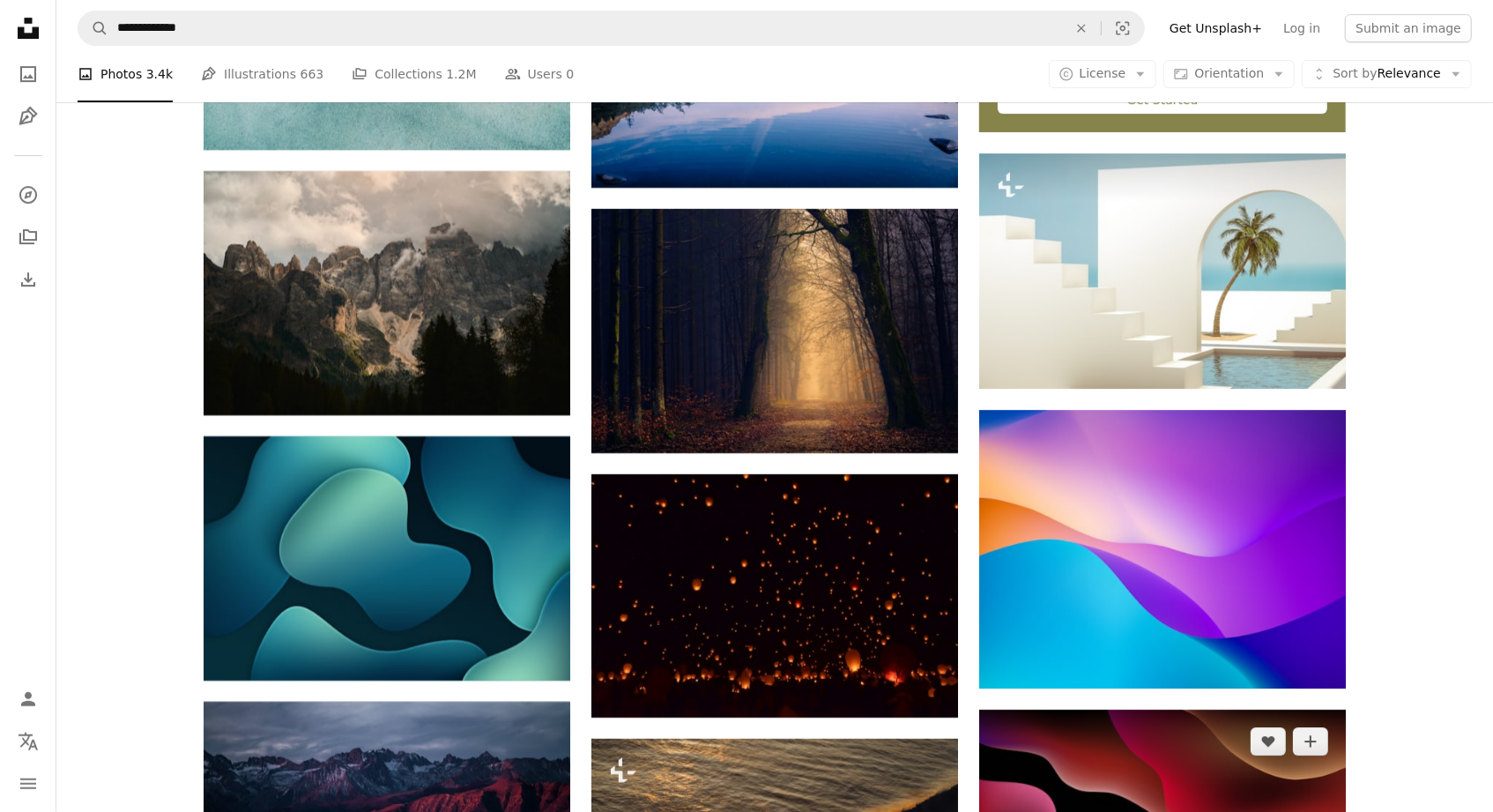
scroll to position [4858, 0]
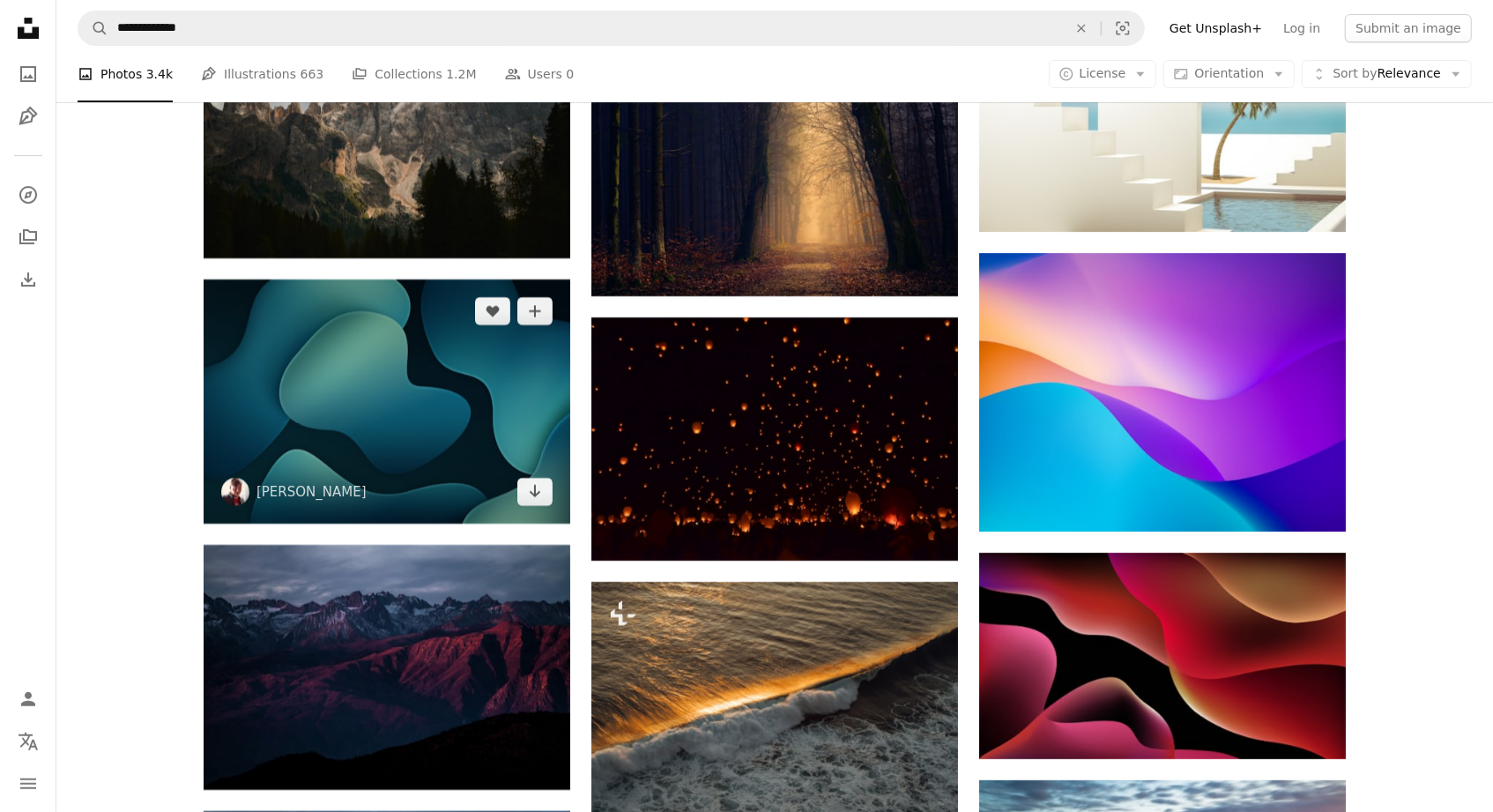
click at [399, 405] on img at bounding box center [387, 401] width 367 height 244
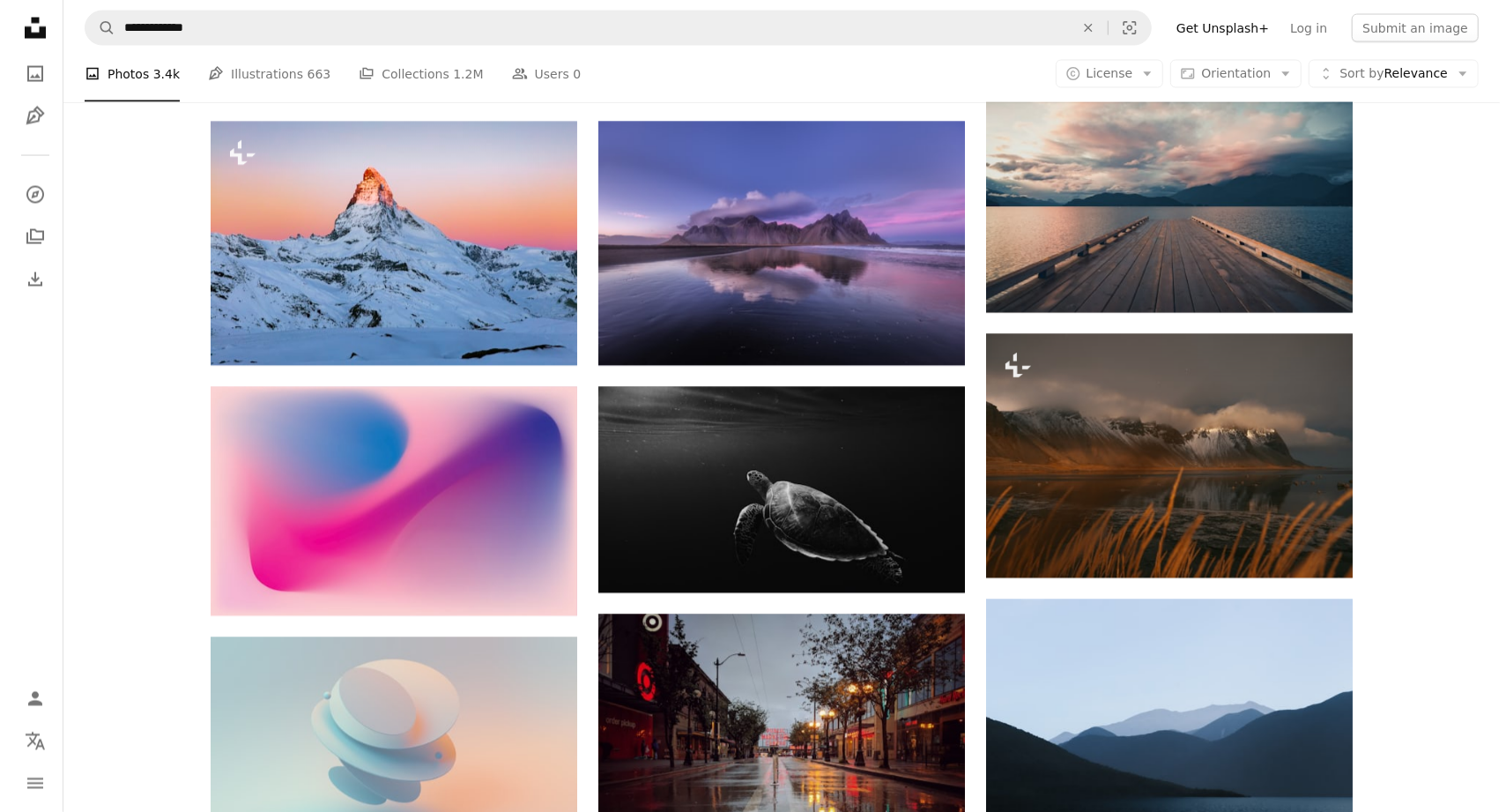
scroll to position [7678, 0]
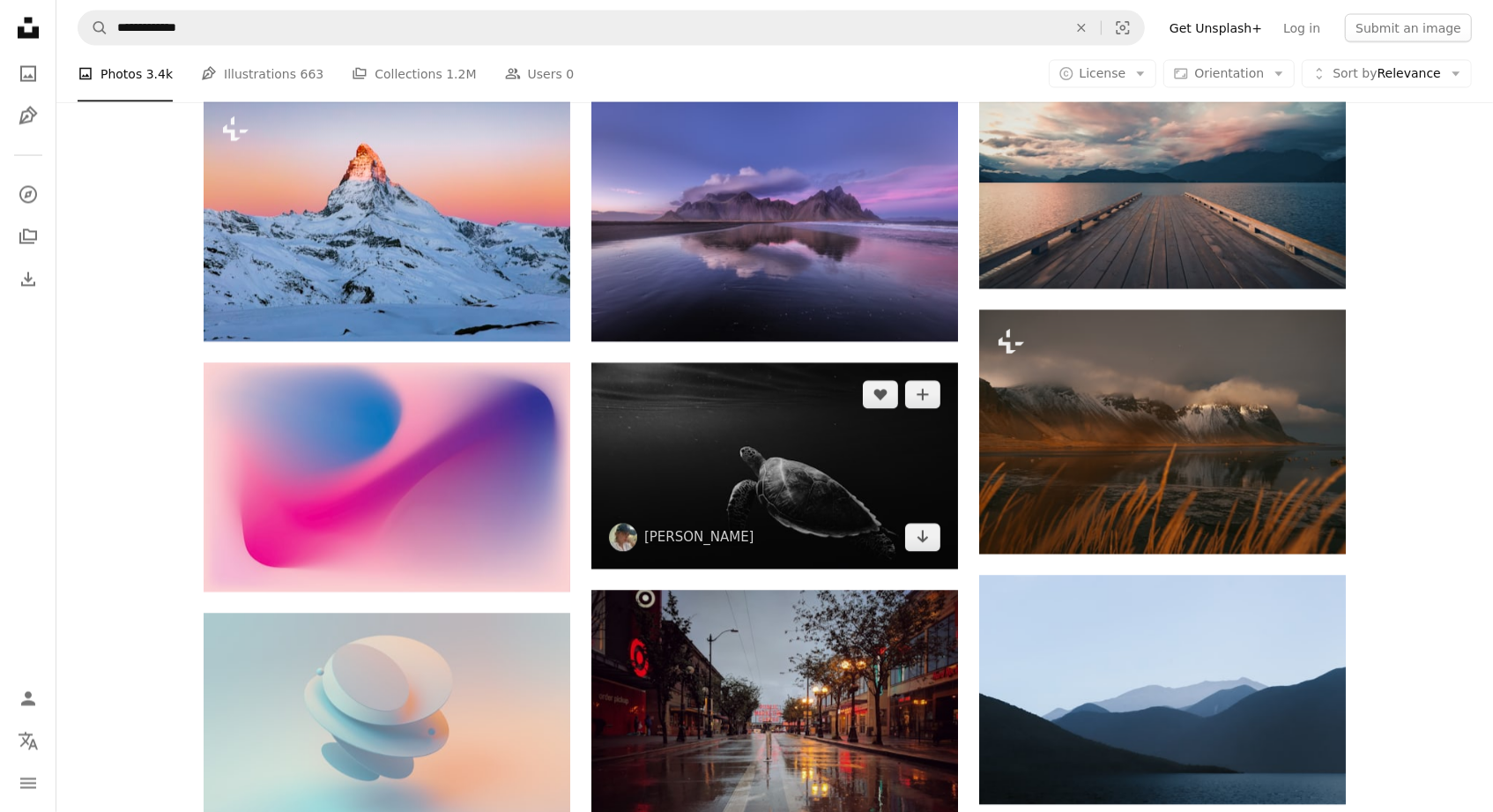
click at [904, 480] on img at bounding box center [774, 466] width 367 height 206
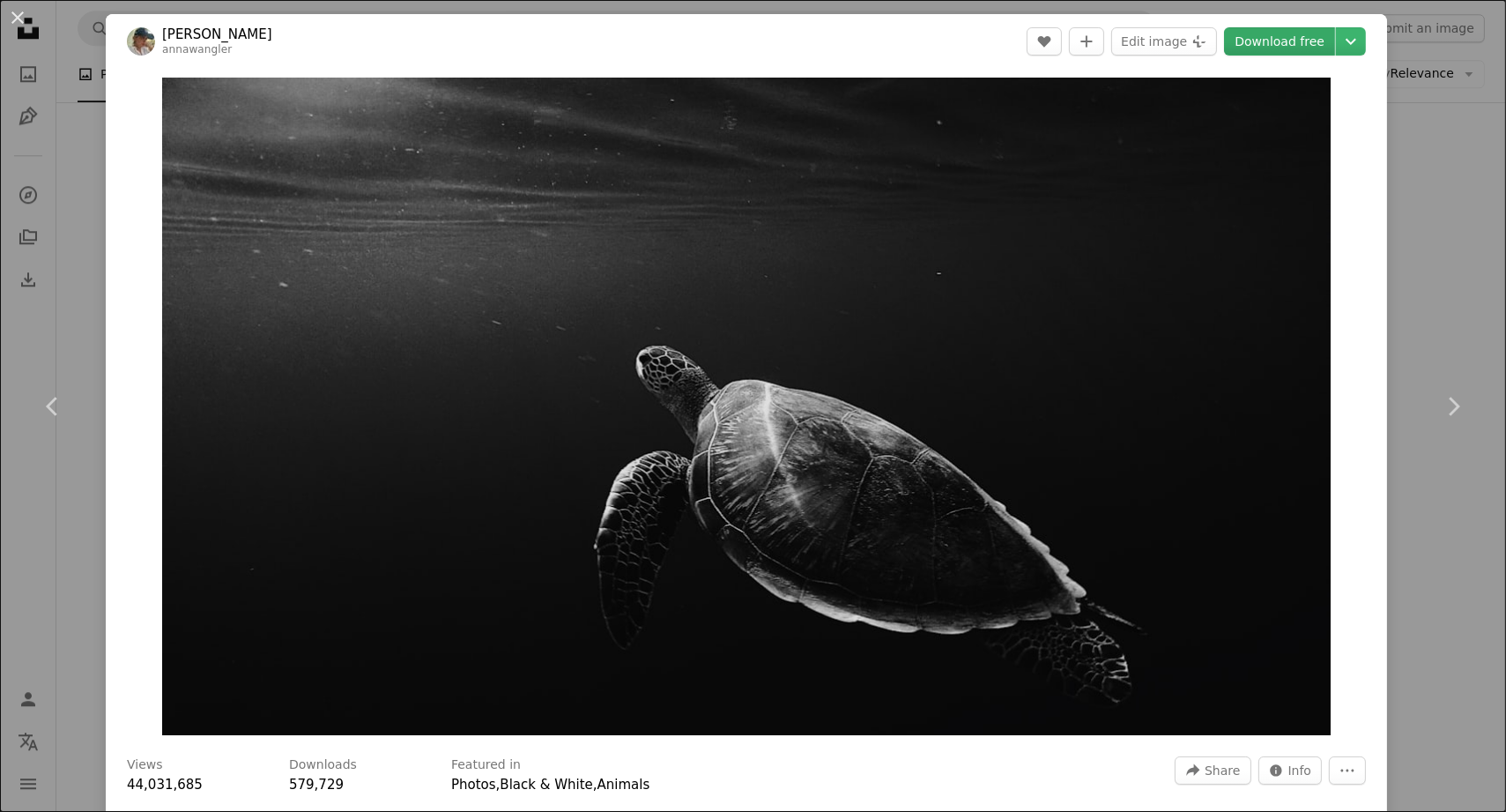
click at [1251, 38] on link "Download free" at bounding box center [1279, 41] width 111 height 28
